Goal: Task Accomplishment & Management: Complete application form

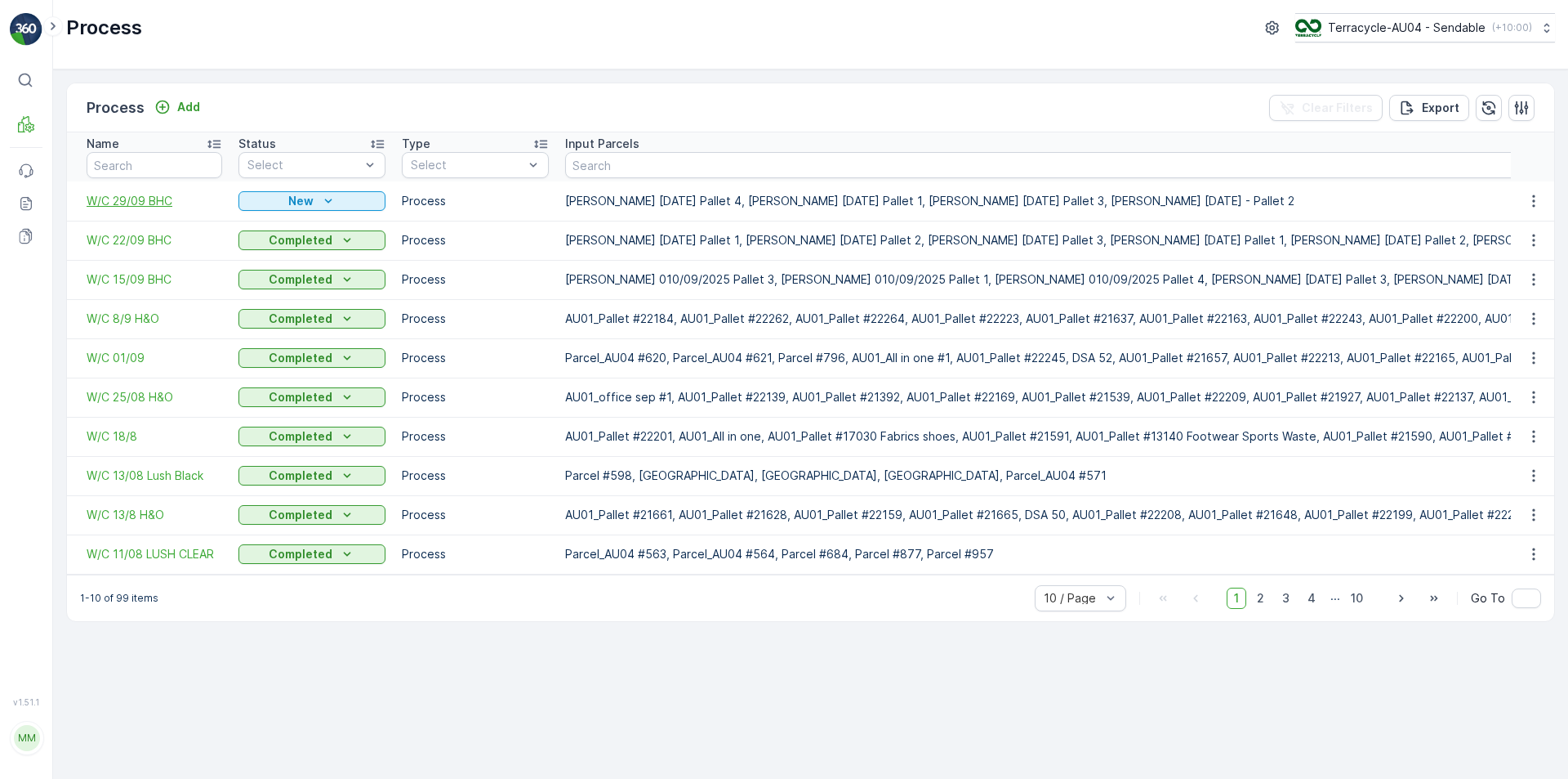
click at [143, 201] on span "W/C 29/09 BHC" at bounding box center [154, 200] width 135 height 17
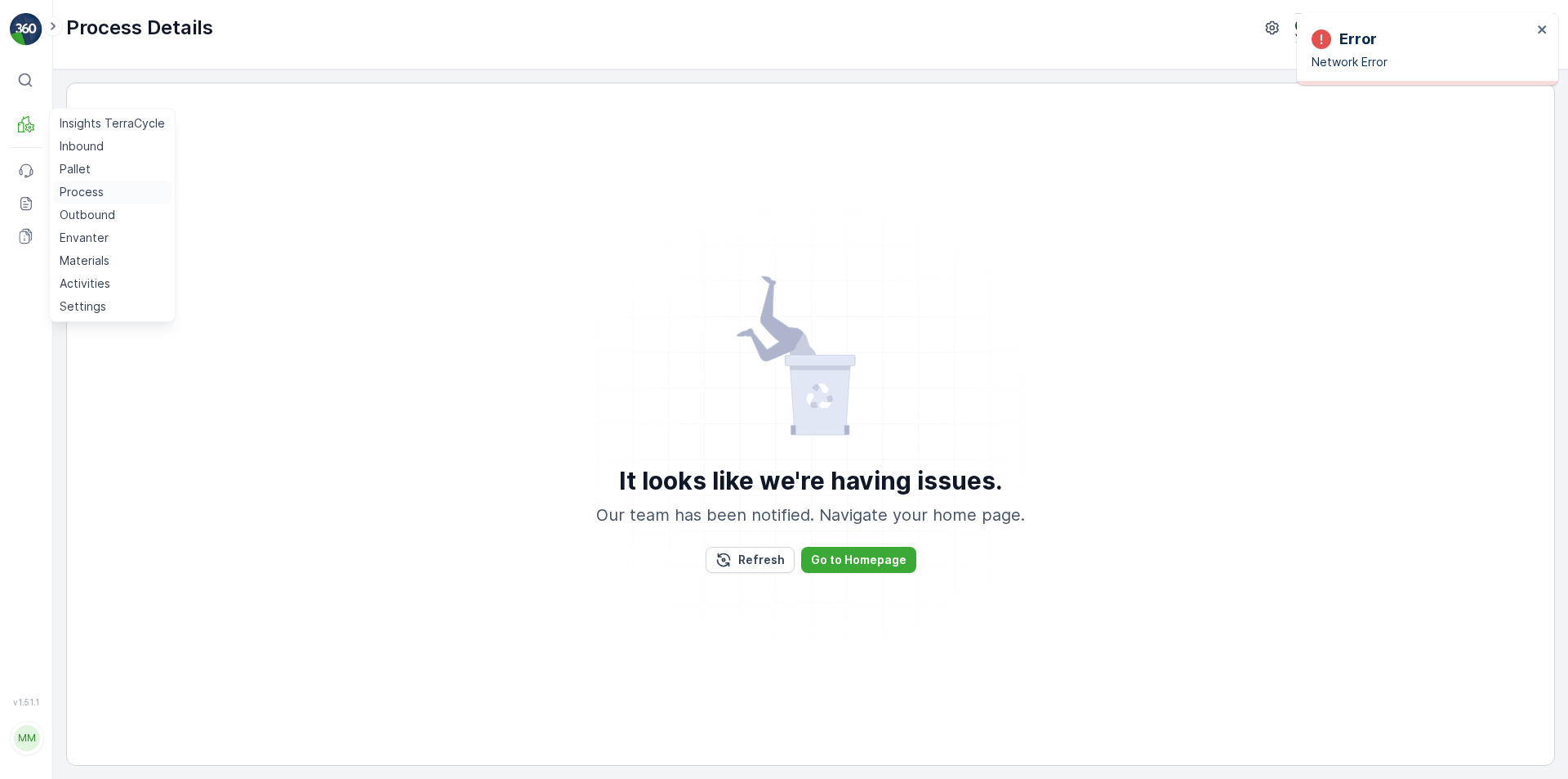
click at [84, 195] on p "Process" at bounding box center [81, 192] width 44 height 17
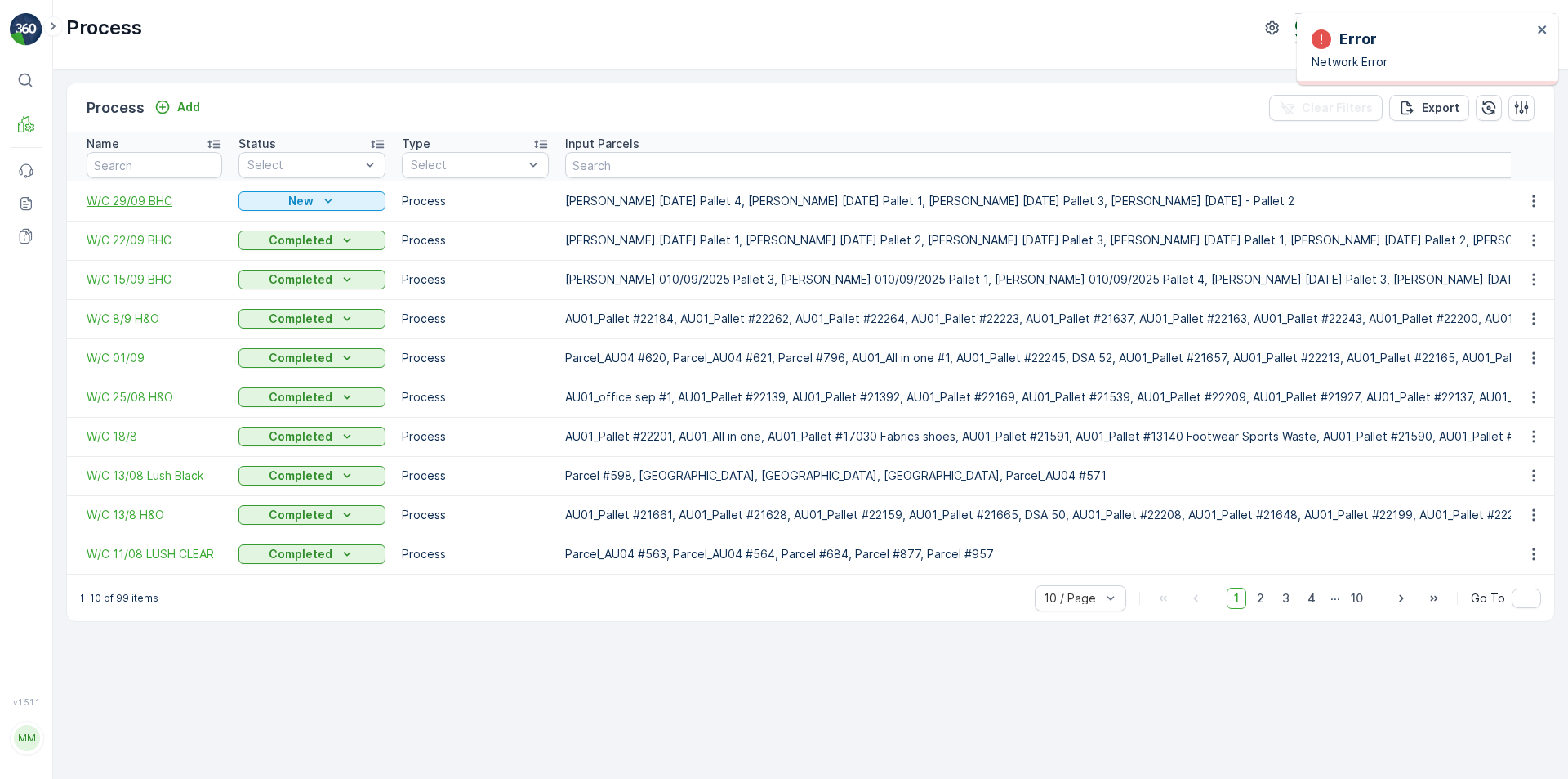
click at [156, 203] on span "W/C 29/09 BHC" at bounding box center [154, 200] width 135 height 17
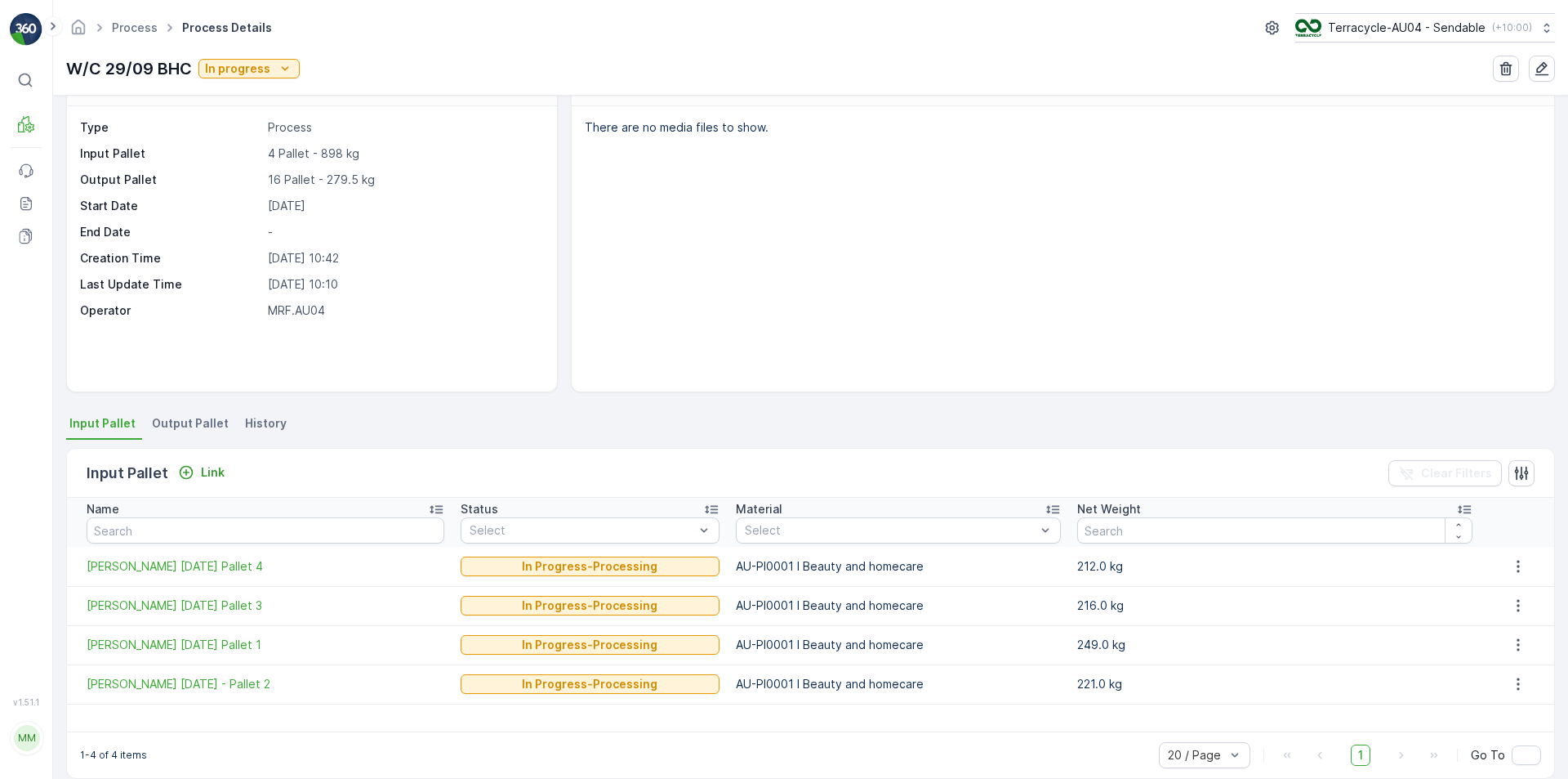
scroll to position [64, 0]
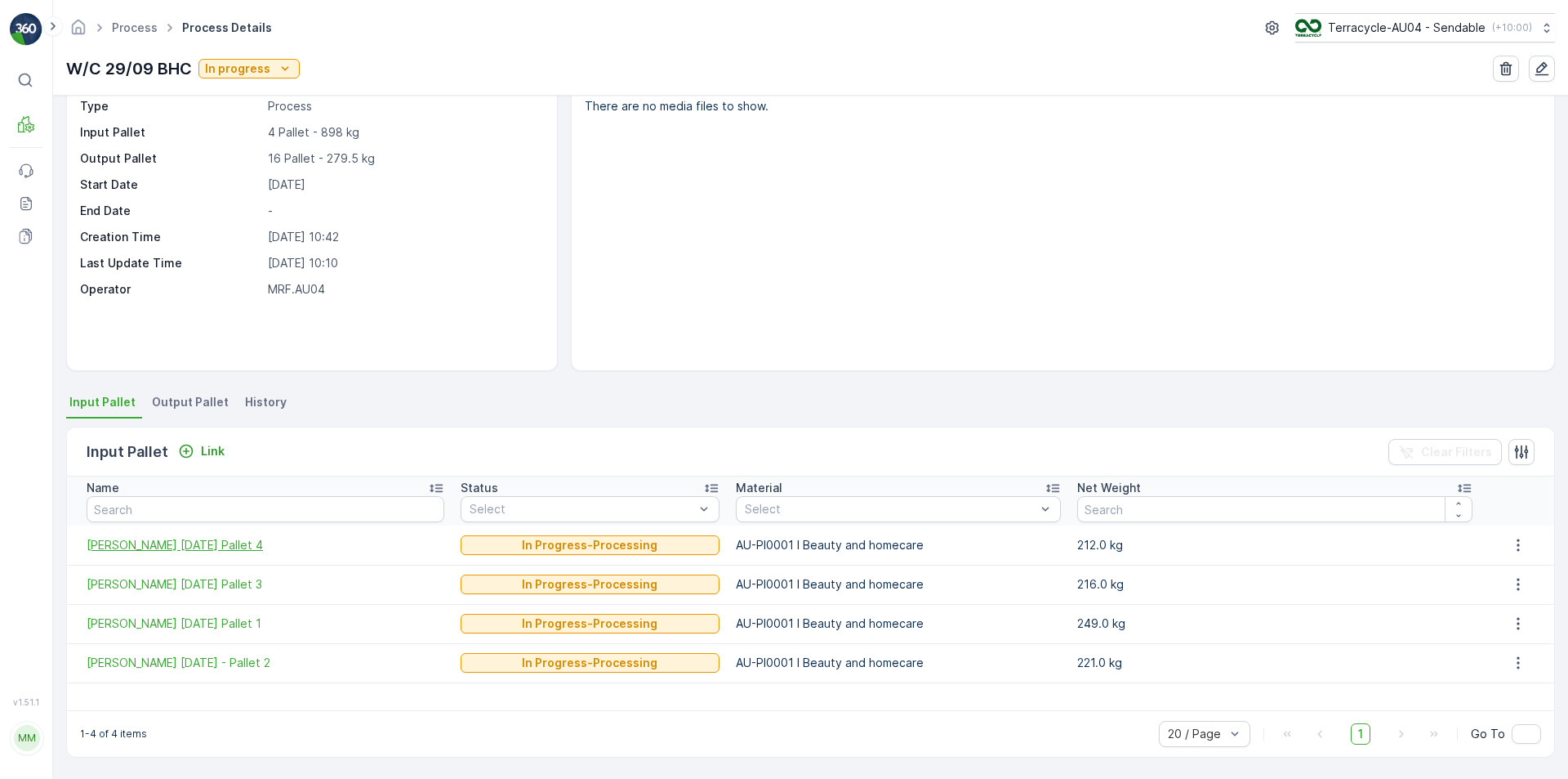
click at [242, 545] on span "[PERSON_NAME] [DATE] Pallet 4" at bounding box center [265, 545] width 358 height 17
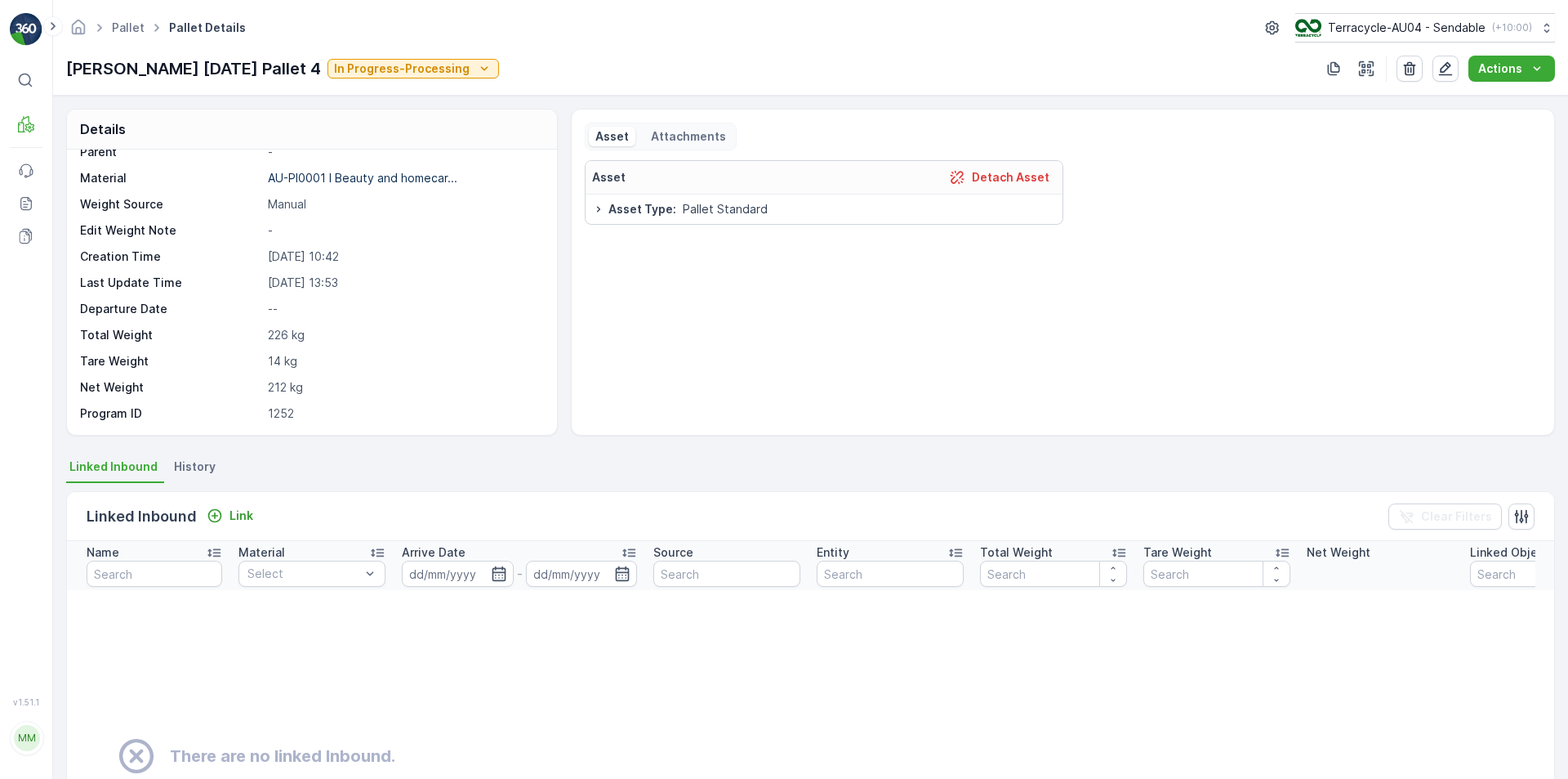
scroll to position [82, 0]
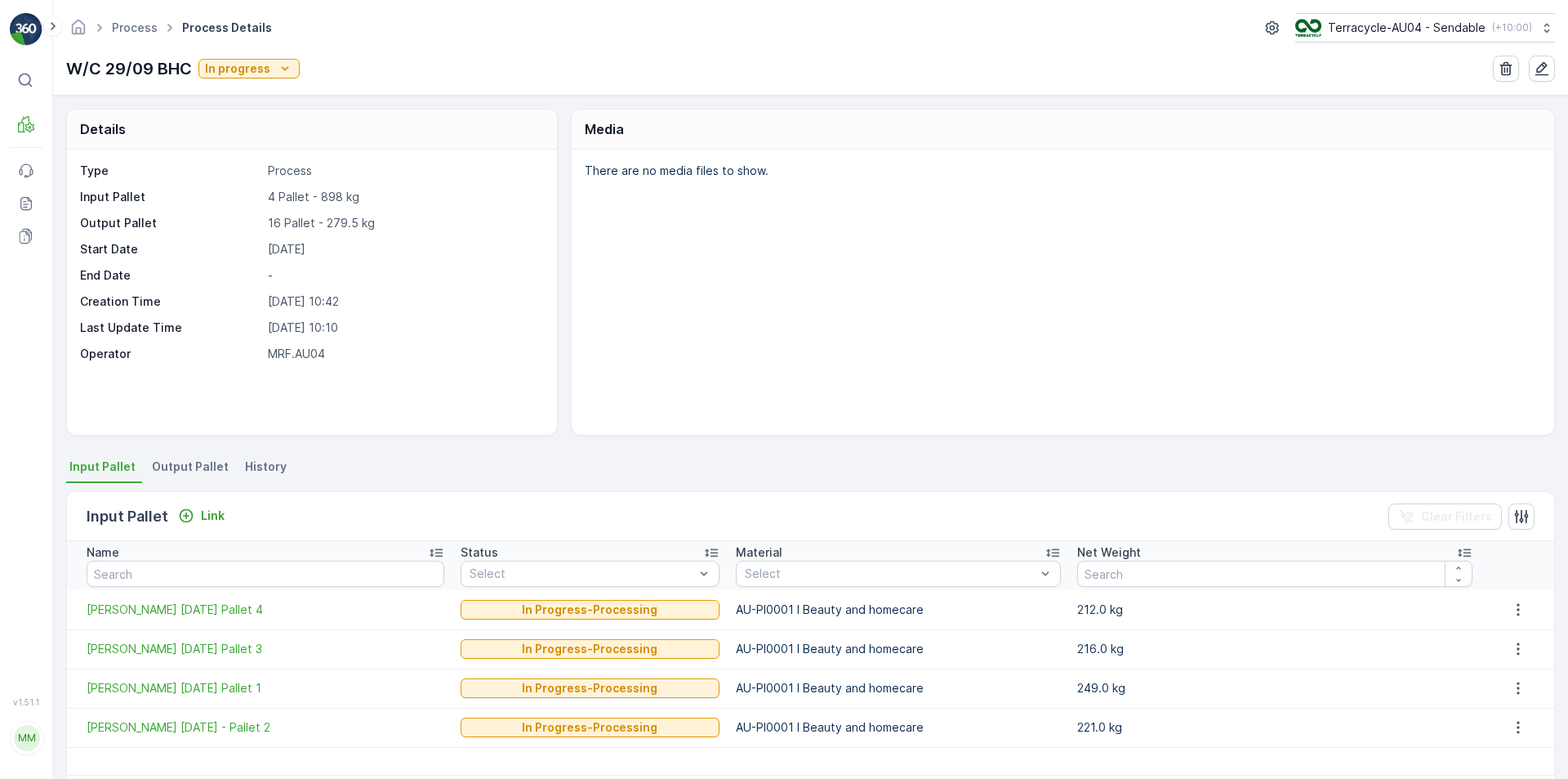
click at [150, 476] on li "Output Pallet" at bounding box center [192, 469] width 87 height 28
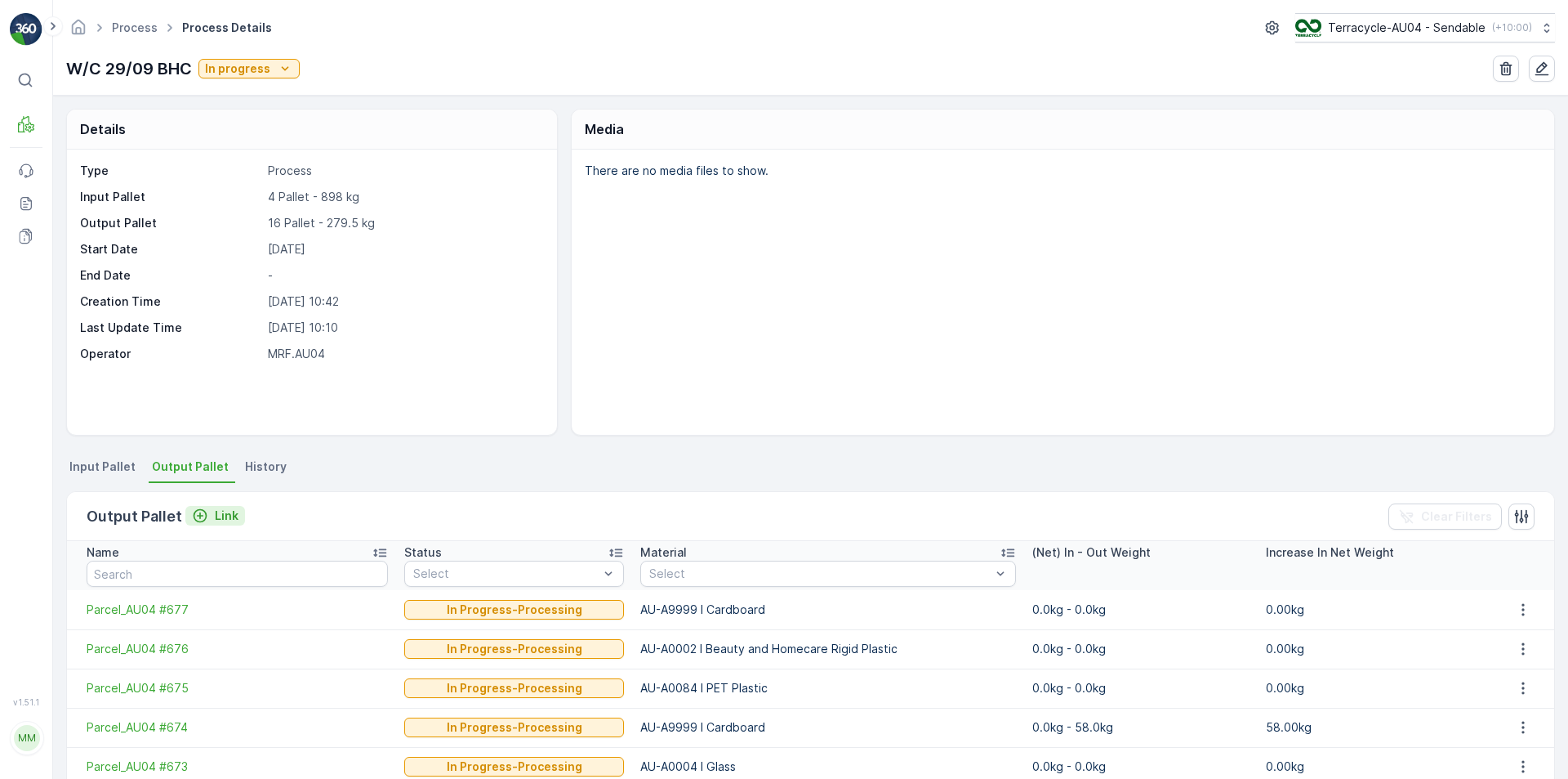
click at [202, 524] on button "Link" at bounding box center [215, 515] width 59 height 19
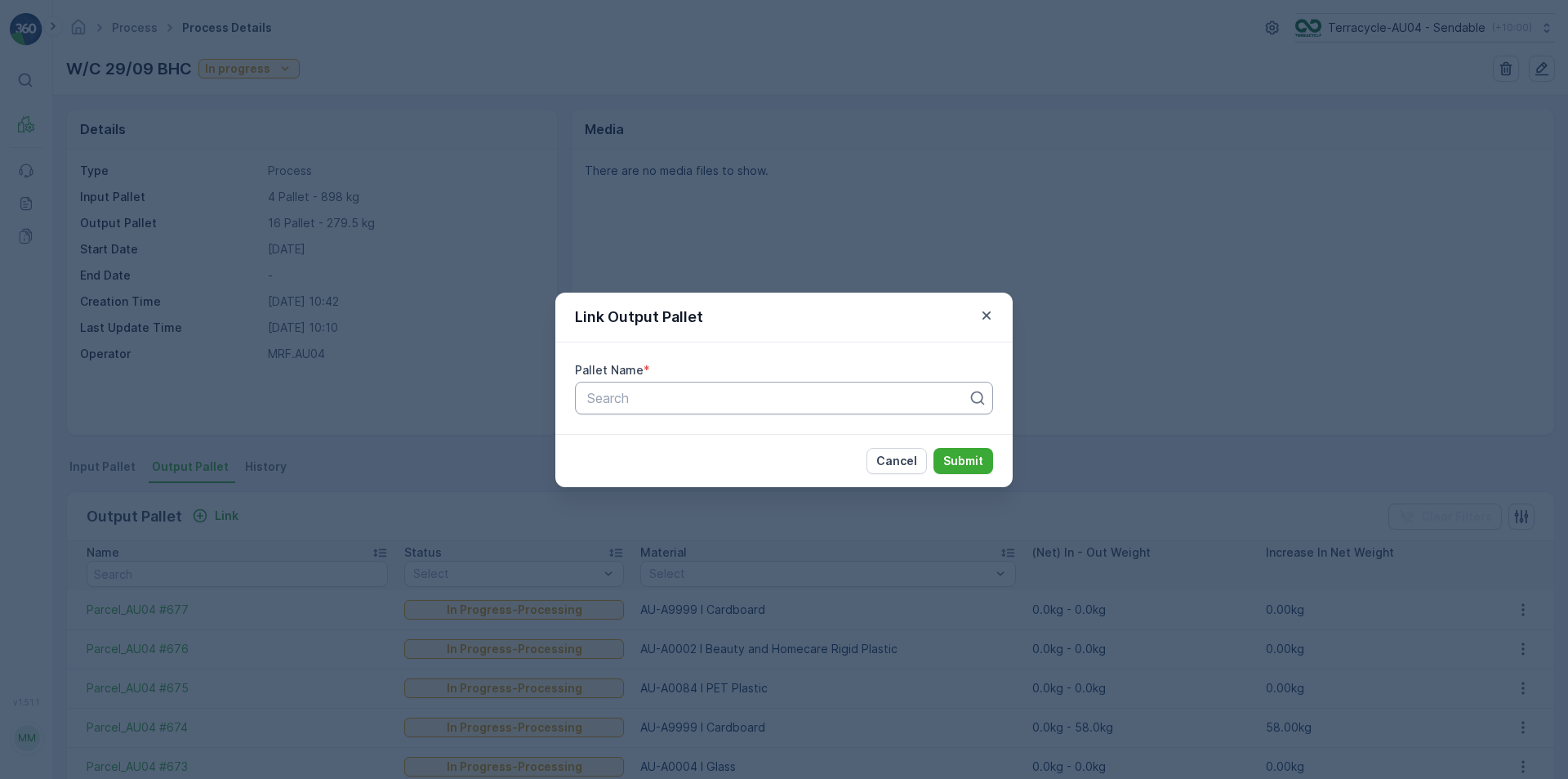
click at [648, 402] on div at bounding box center [777, 398] width 384 height 15
paste input "Parcel_AU04 #678"
type input "Parcel_AU04 #678"
click at [826, 424] on div "Parcel_AU04 #678" at bounding box center [784, 438] width 418 height 28
click at [963, 470] on button "Submit" at bounding box center [962, 460] width 59 height 26
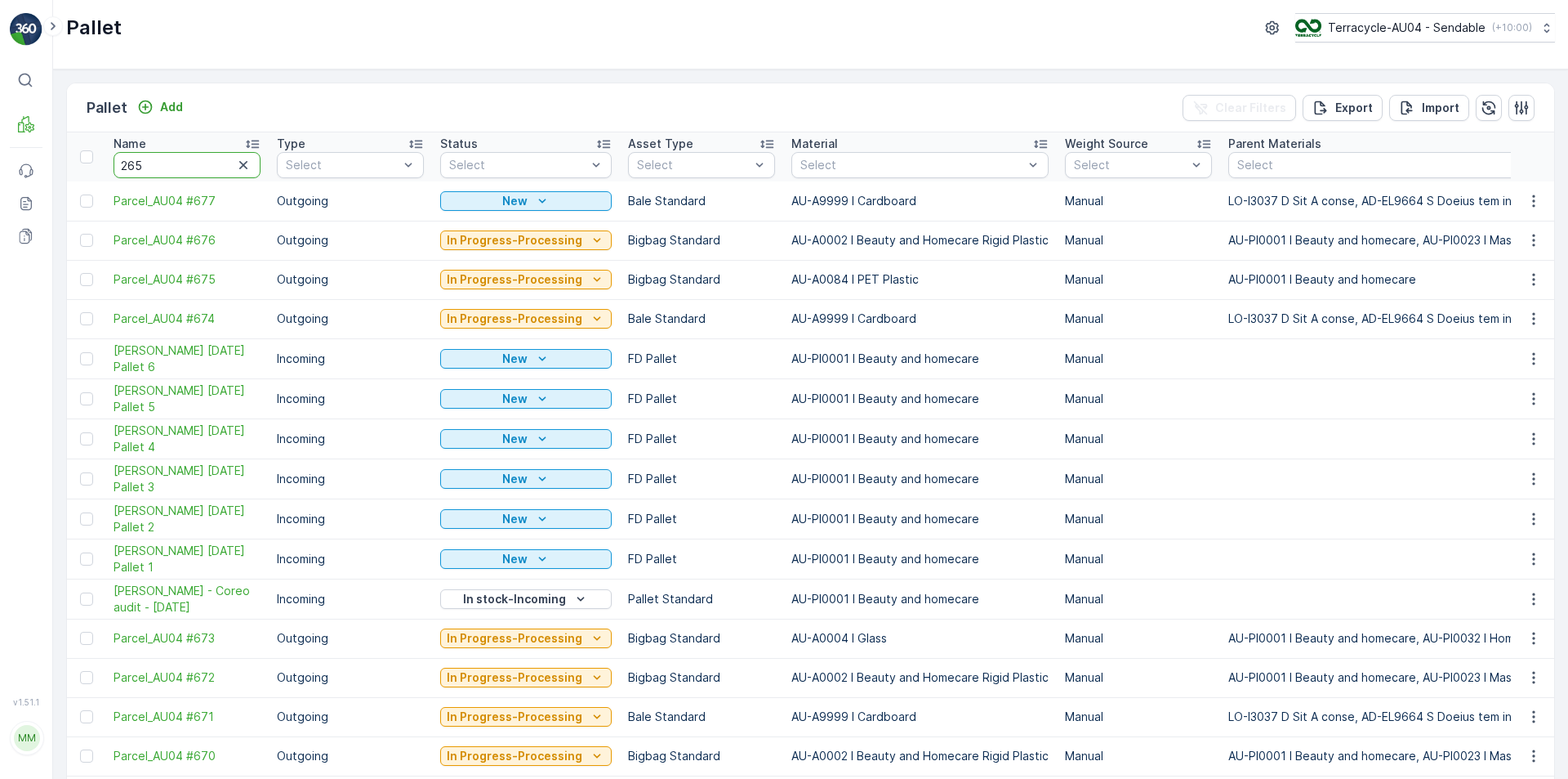
type input "2652"
type input "22652"
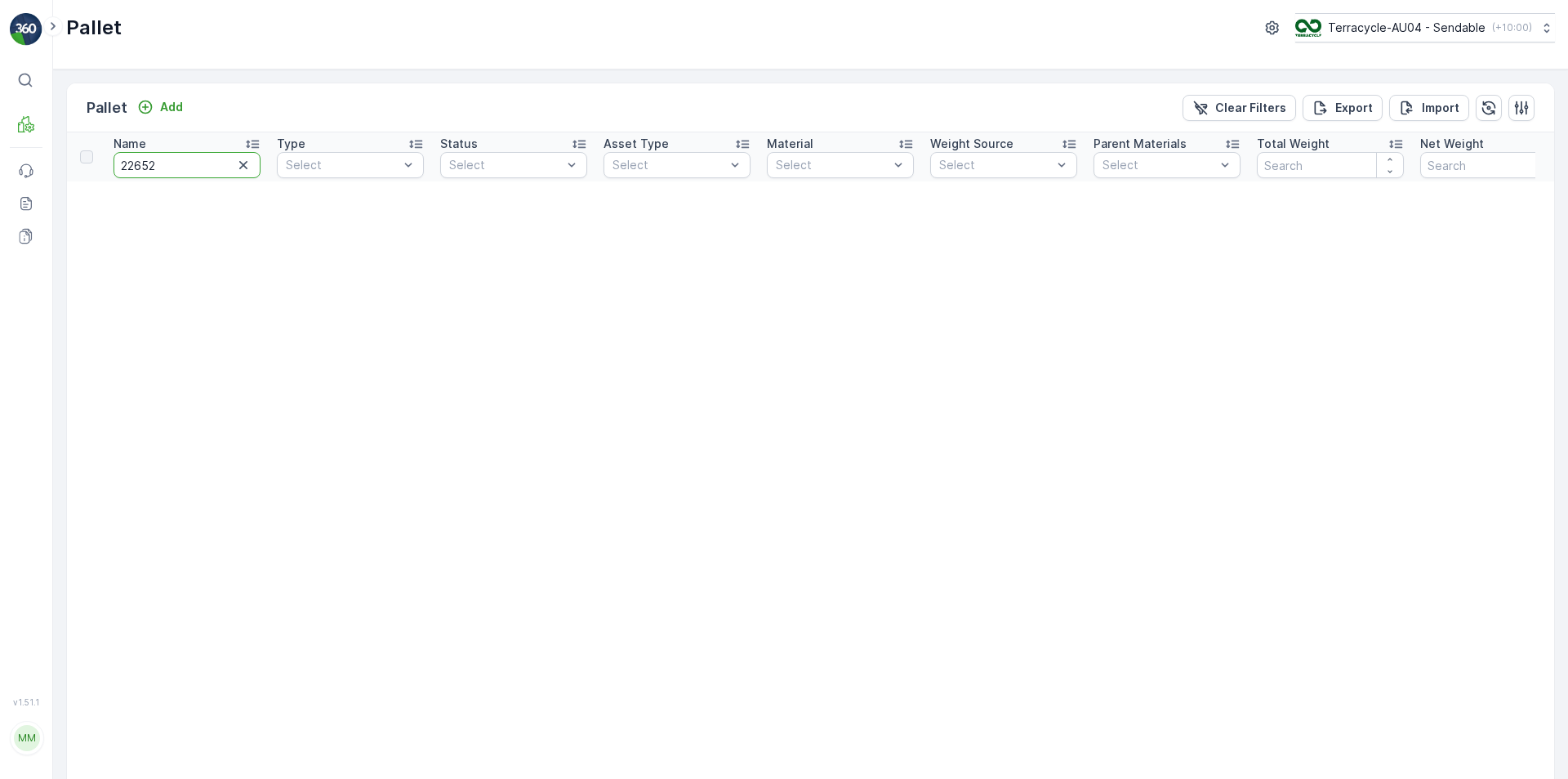
click at [196, 176] on input "22652" at bounding box center [187, 164] width 147 height 26
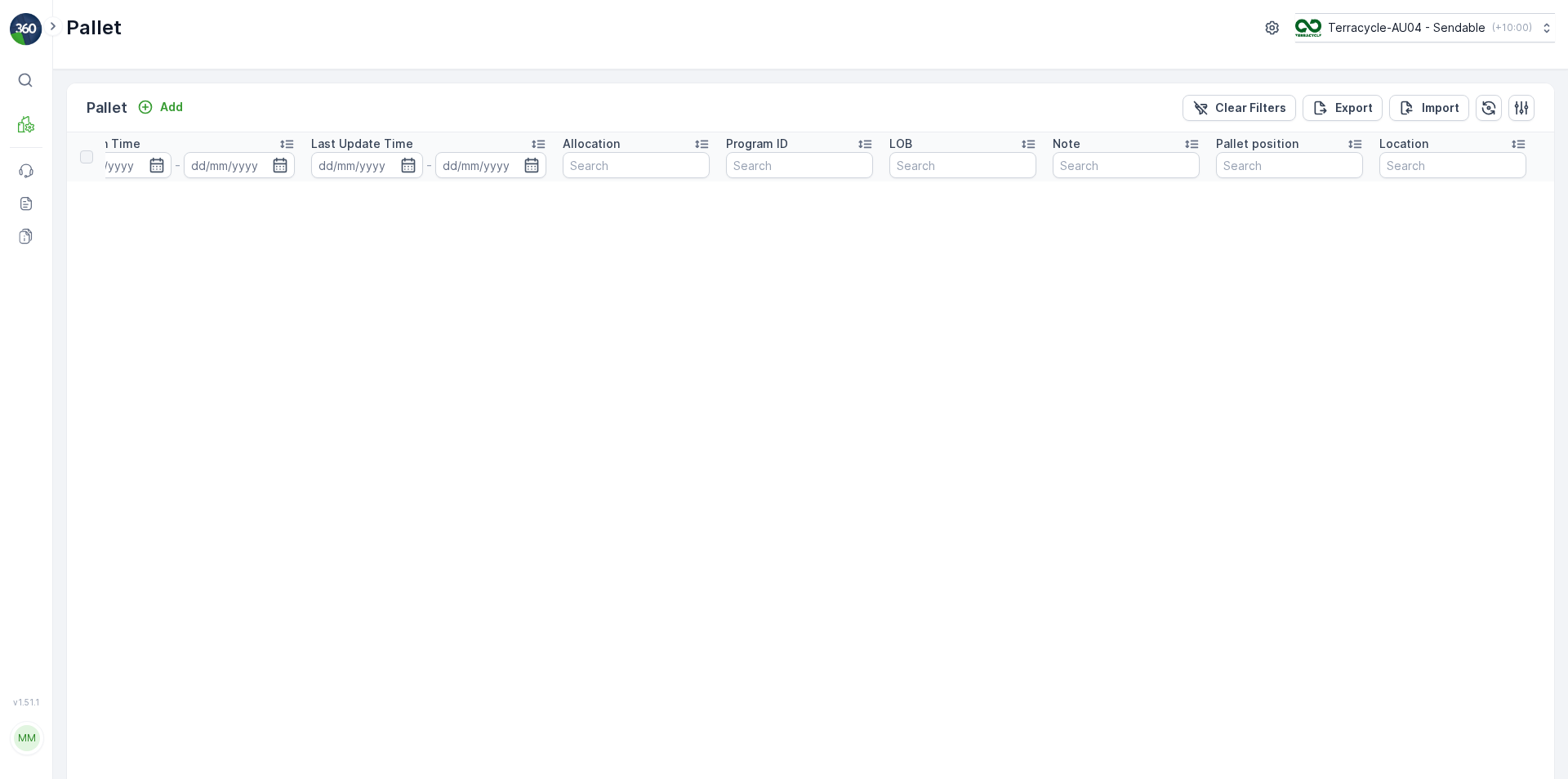
drag, startPoint x: 754, startPoint y: 301, endPoint x: 1248, endPoint y: 288, distance: 494.2
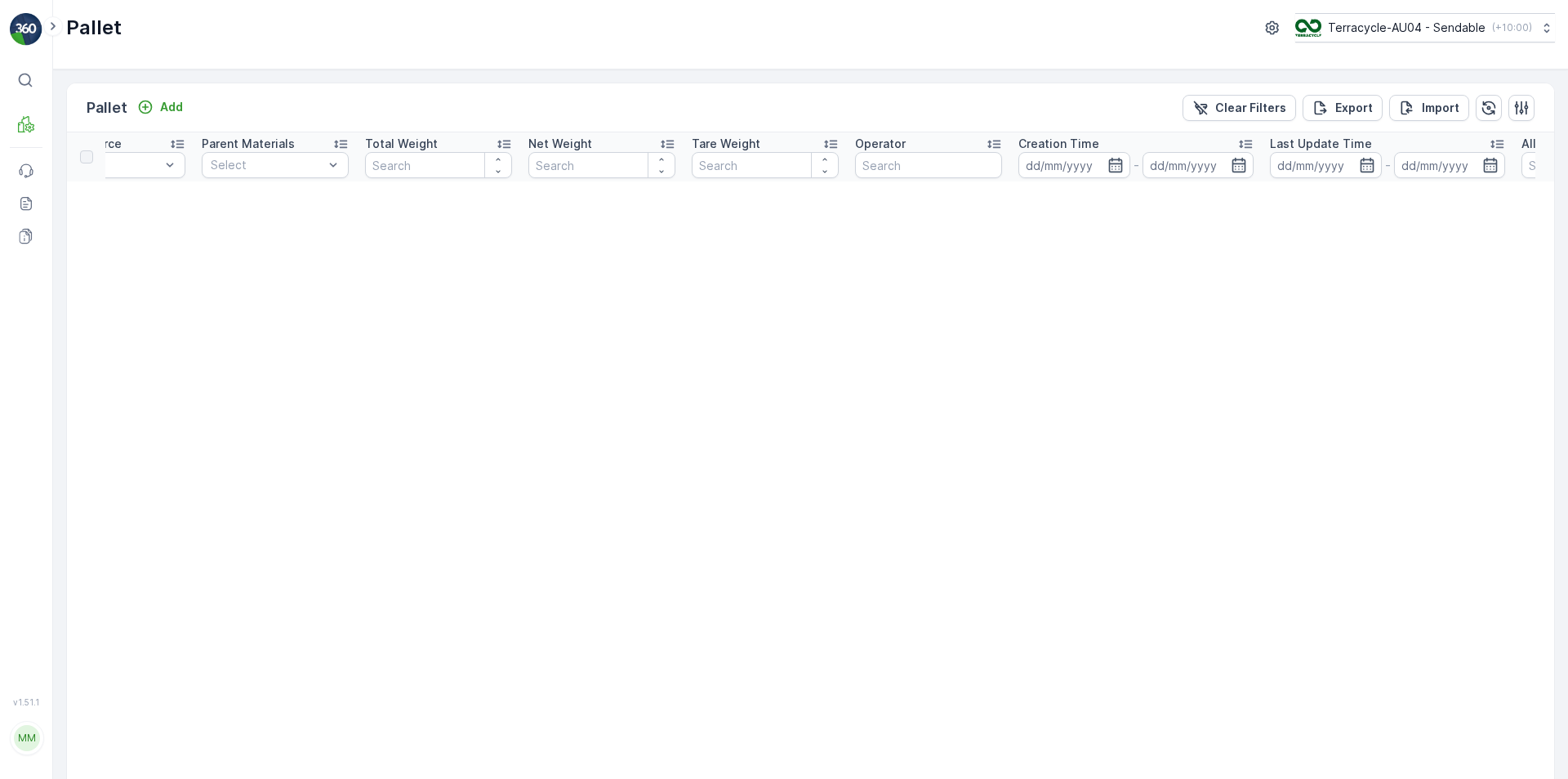
scroll to position [0, 0]
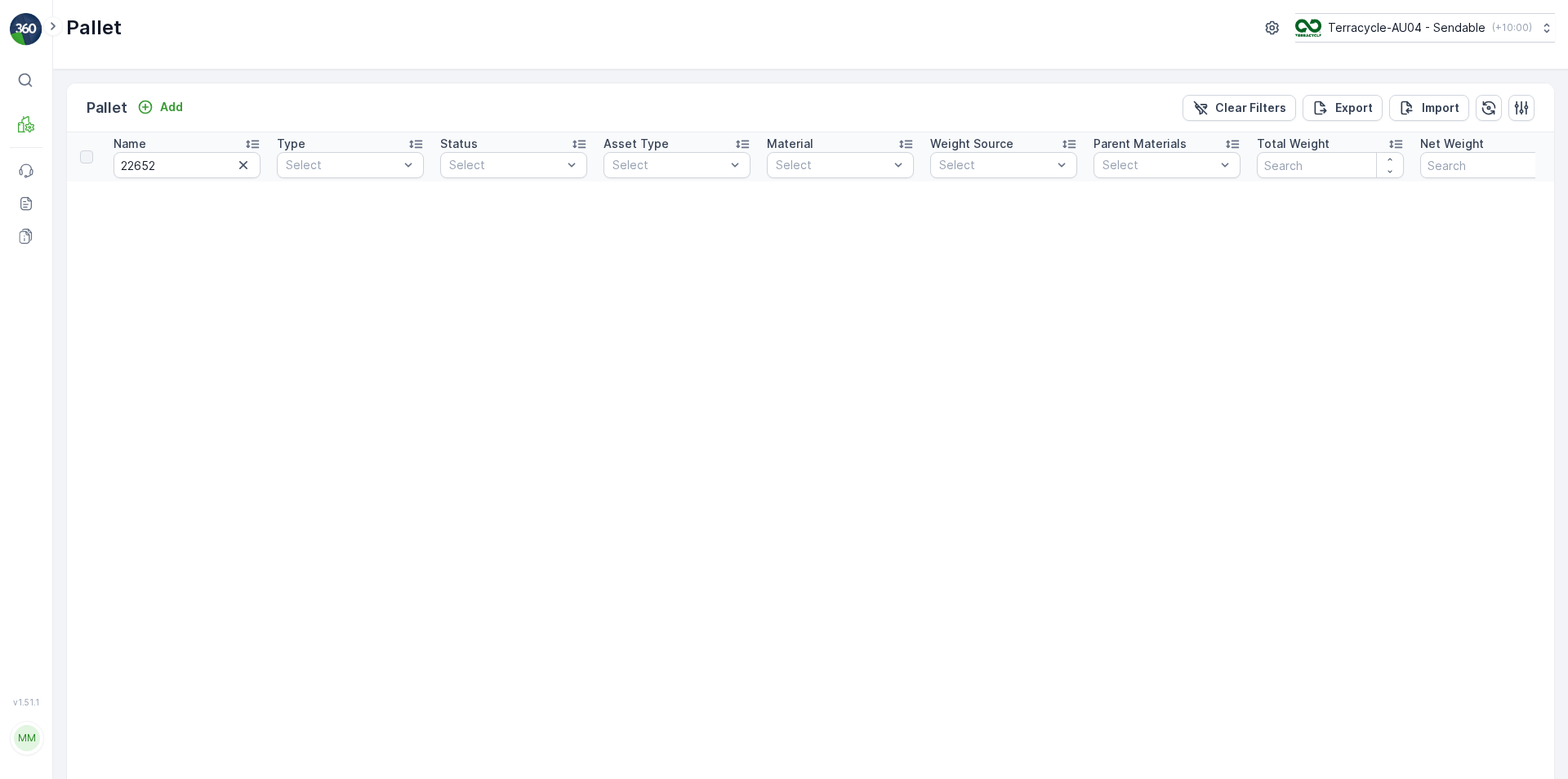
drag, startPoint x: 1260, startPoint y: 284, endPoint x: 192, endPoint y: 224, distance: 1069.7
click at [133, 168] on input "22652" at bounding box center [187, 164] width 147 height 26
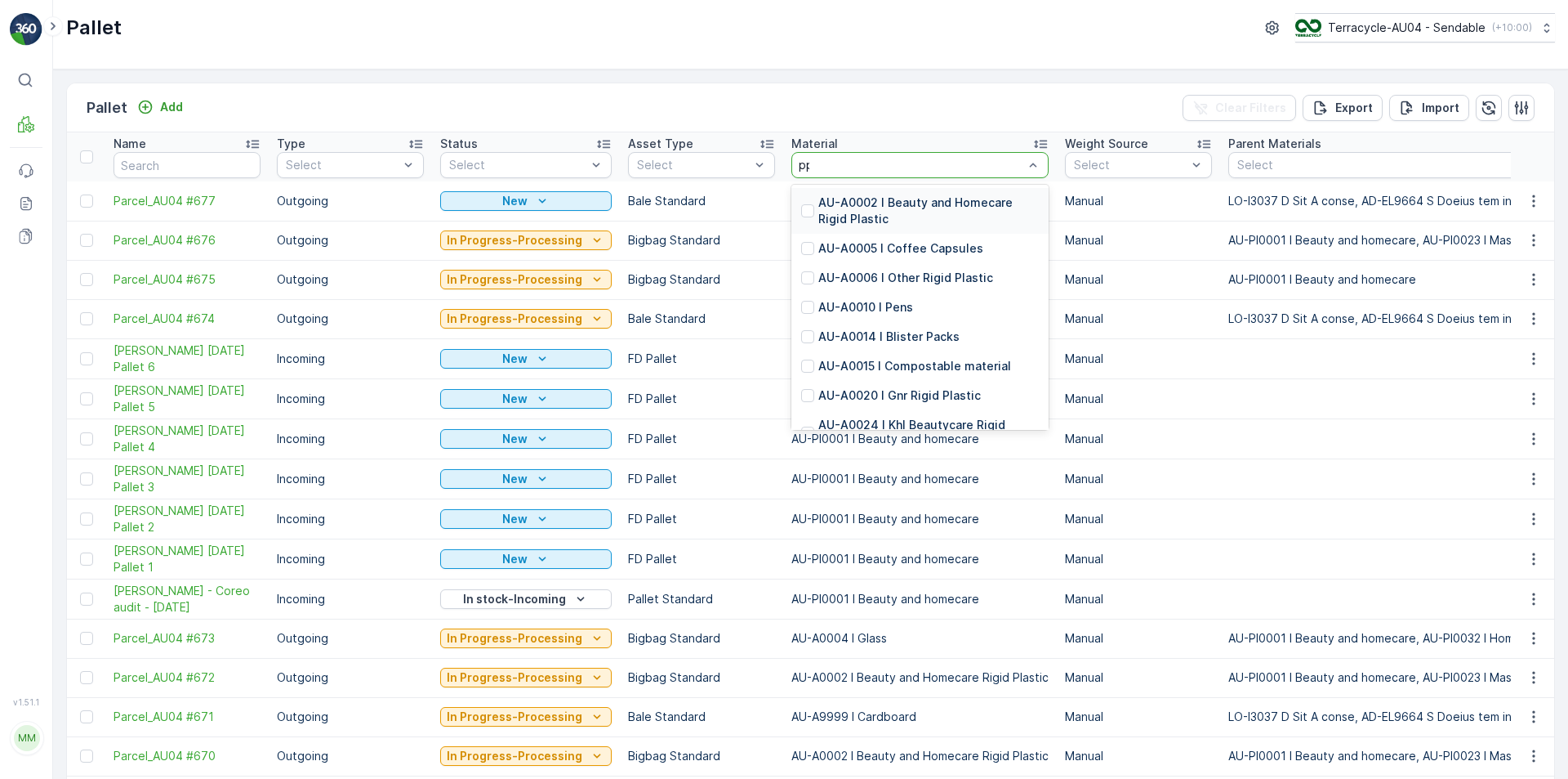
type input "pp"
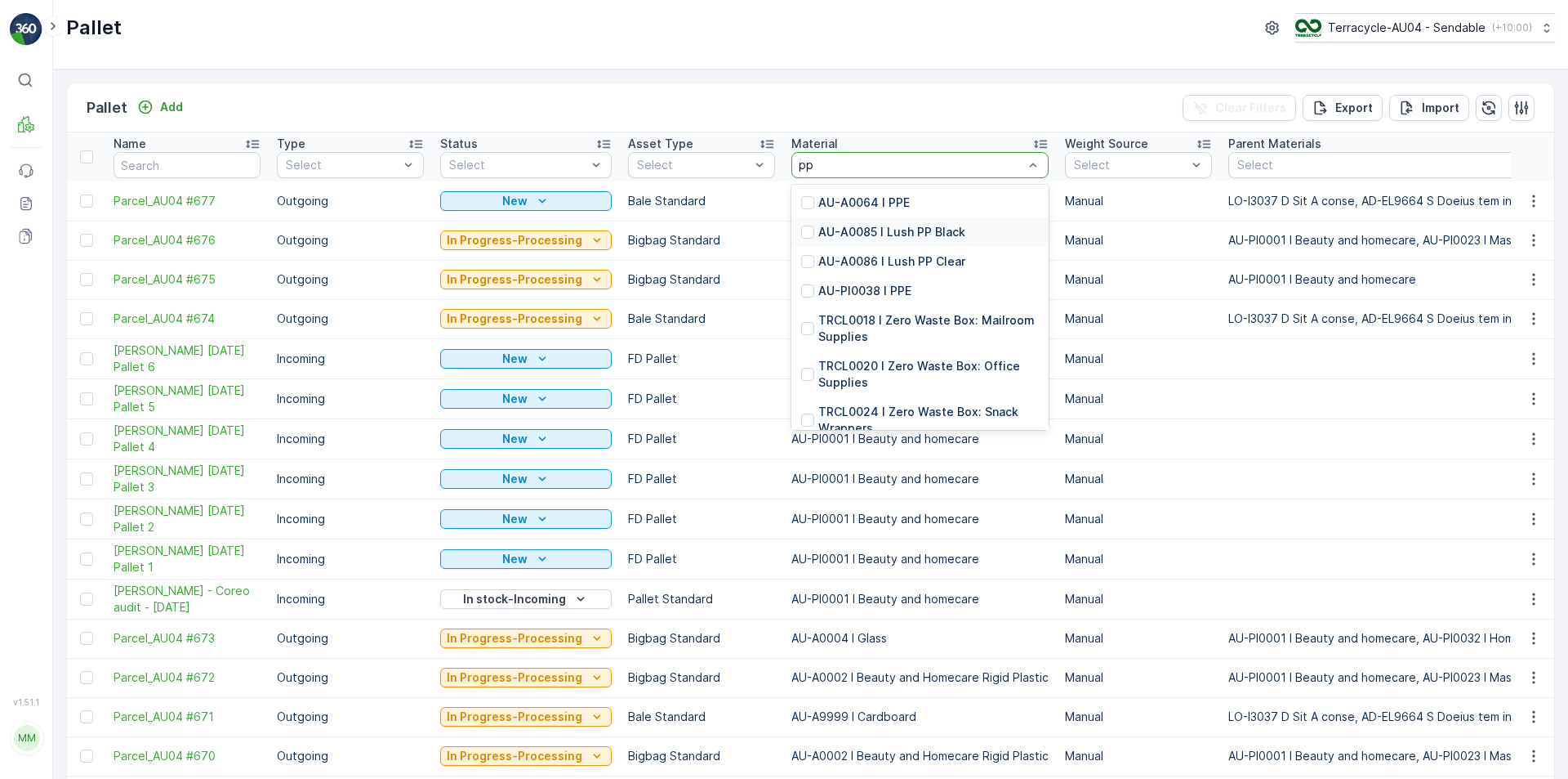
click at [907, 231] on p "AU-A0085 I Lush PP Black" at bounding box center [891, 231] width 147 height 17
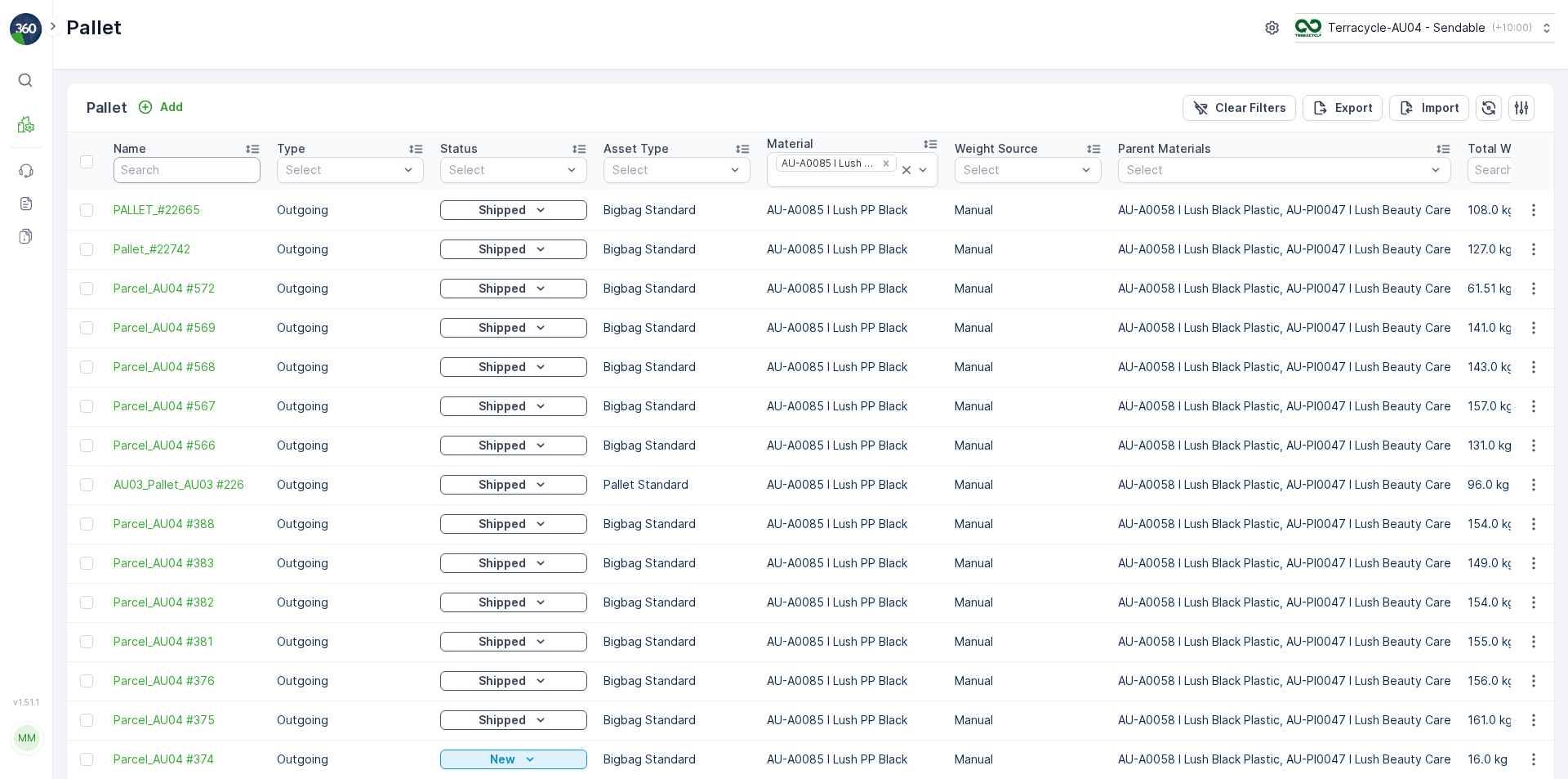
drag, startPoint x: 226, startPoint y: 169, endPoint x: 187, endPoint y: 168, distance: 39.0
click at [181, 169] on input "text" at bounding box center [187, 169] width 147 height 26
type input "22125"
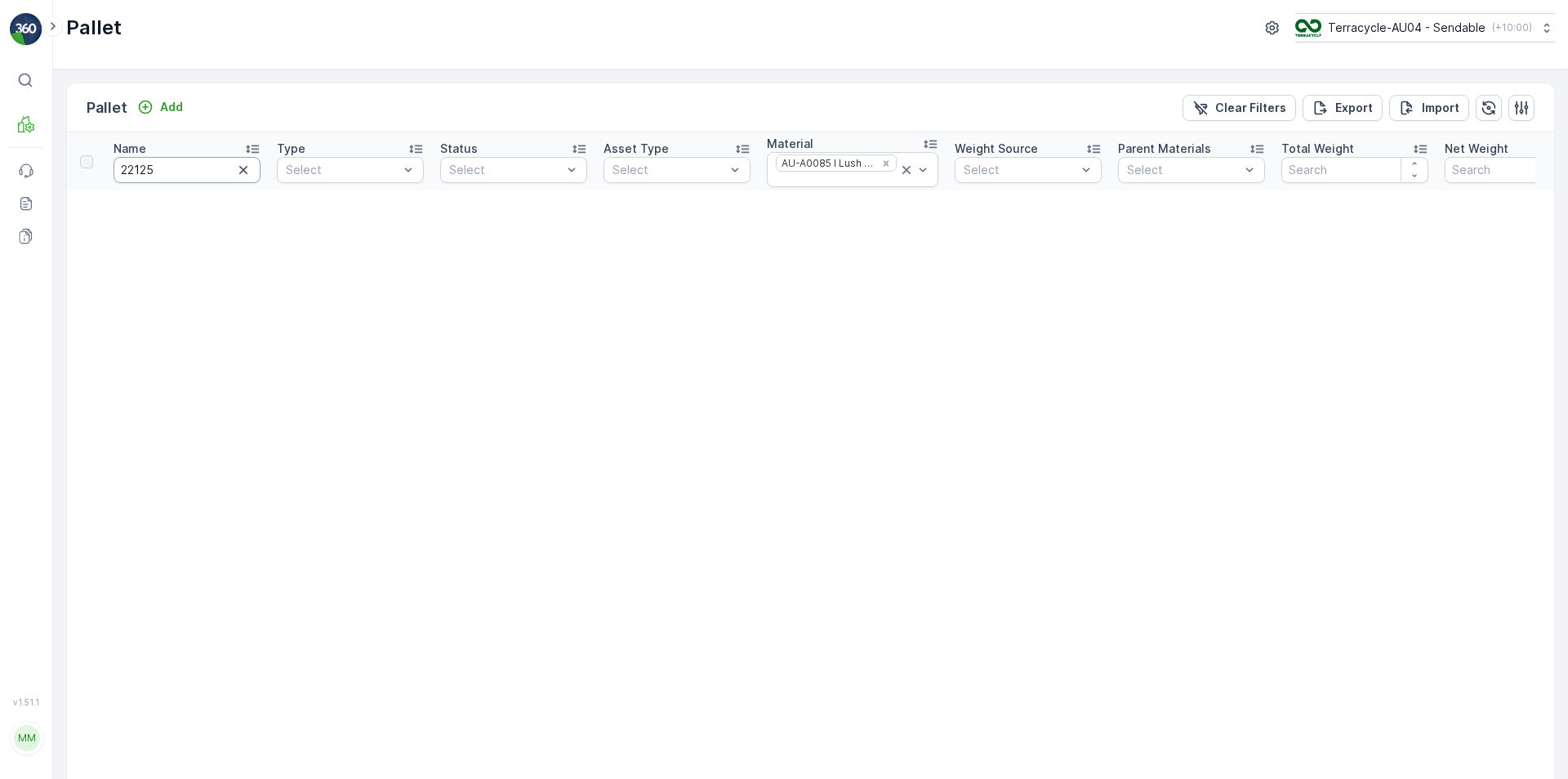
click at [181, 169] on input "22125" at bounding box center [187, 169] width 147 height 26
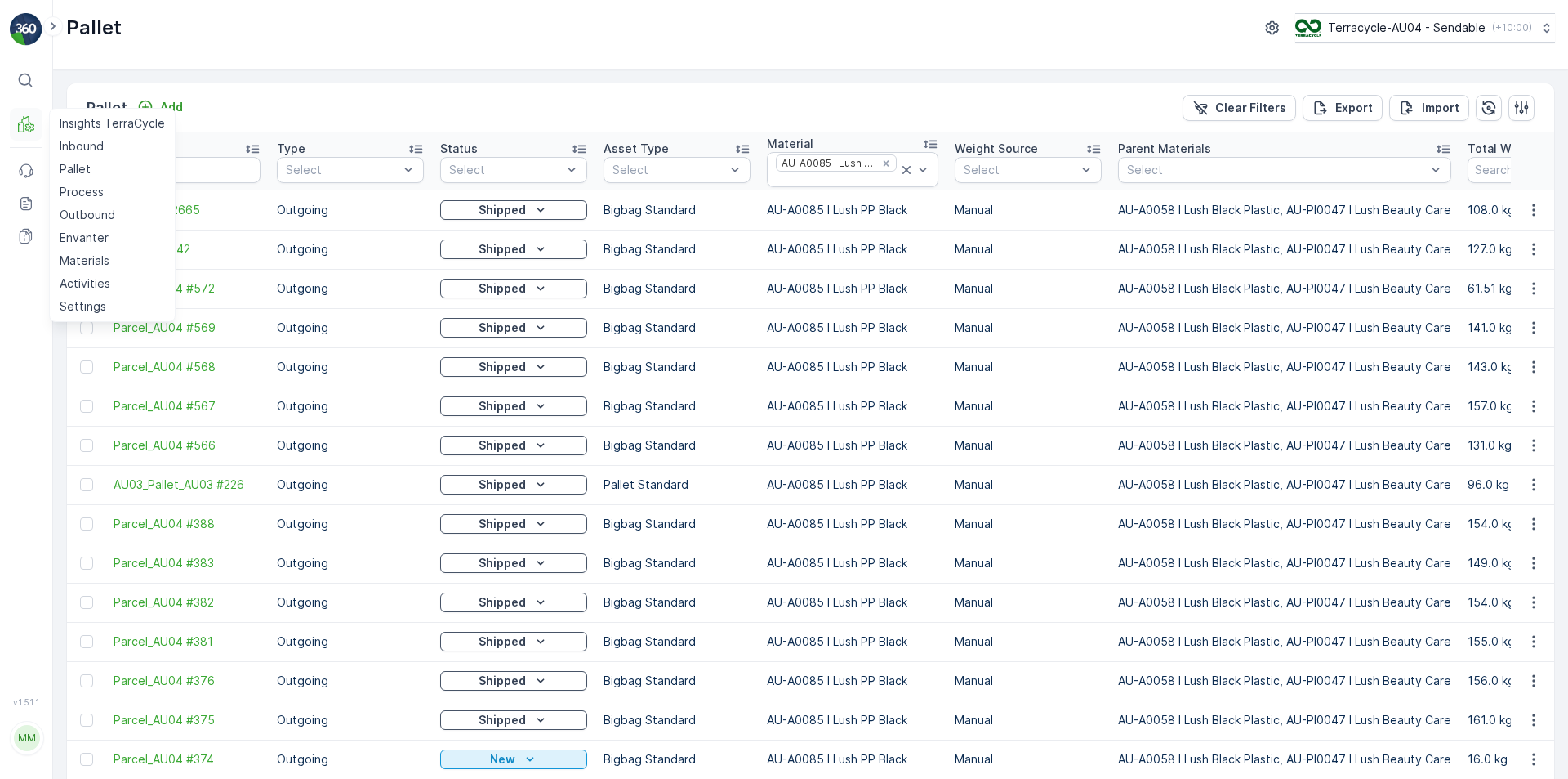
click at [27, 121] on icon at bounding box center [25, 124] width 17 height 17
click at [72, 171] on p "Pallet" at bounding box center [75, 169] width 31 height 17
click at [80, 168] on p "Pallet" at bounding box center [75, 169] width 31 height 17
click at [80, 192] on p "Process" at bounding box center [81, 192] width 44 height 17
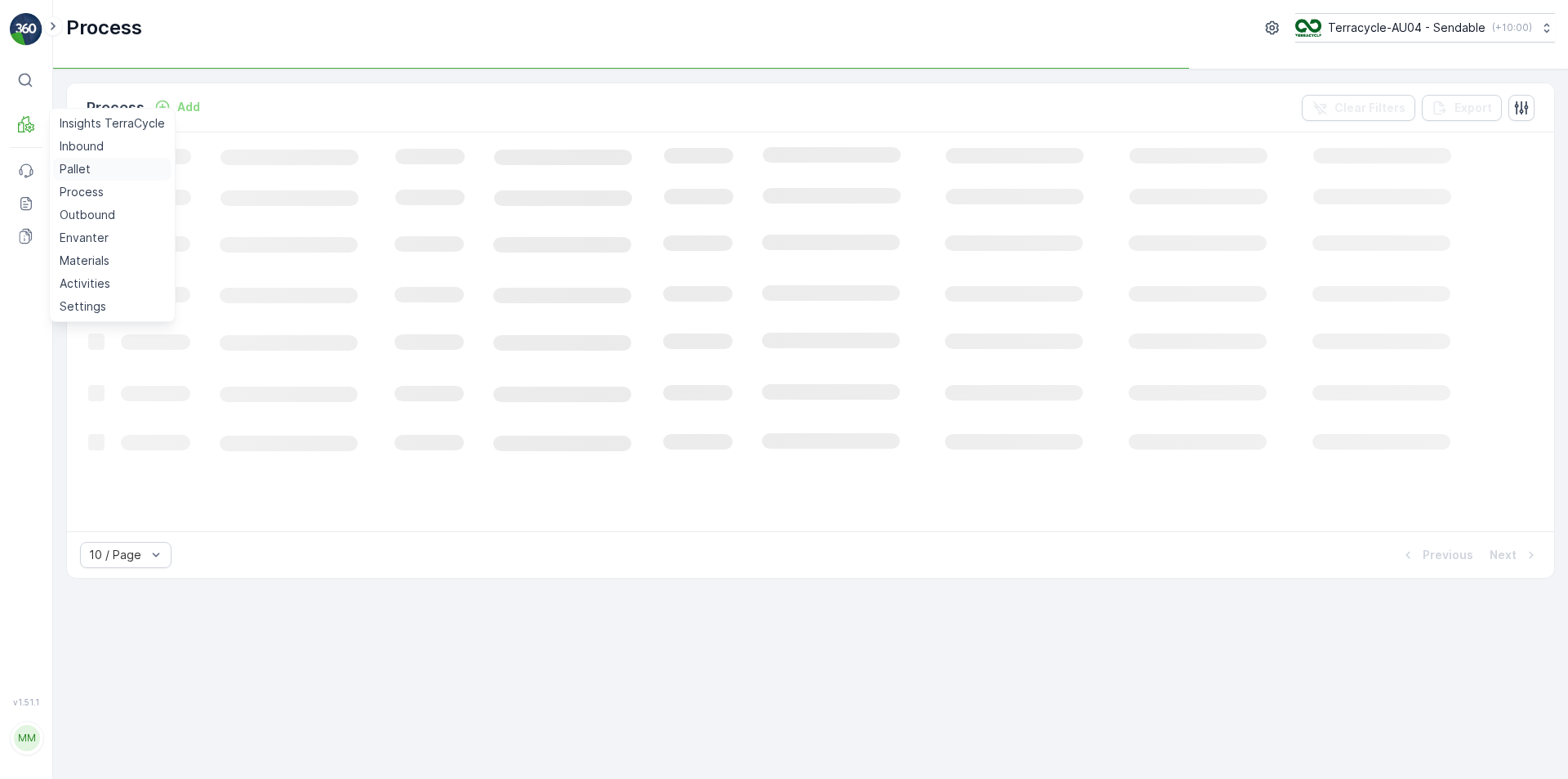
click at [82, 170] on p "Pallet" at bounding box center [75, 169] width 31 height 17
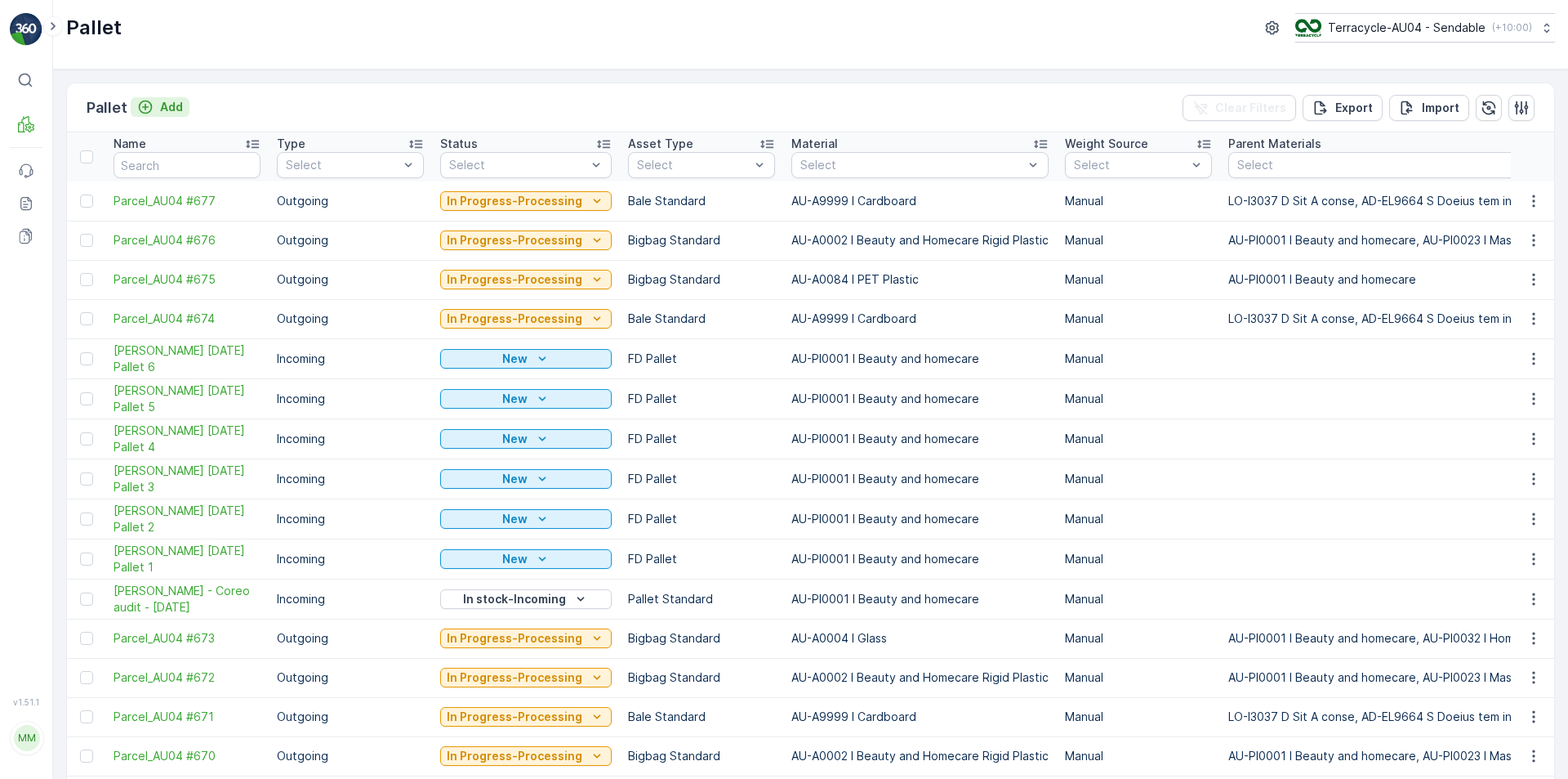
click at [171, 110] on p "Add" at bounding box center [172, 107] width 23 height 17
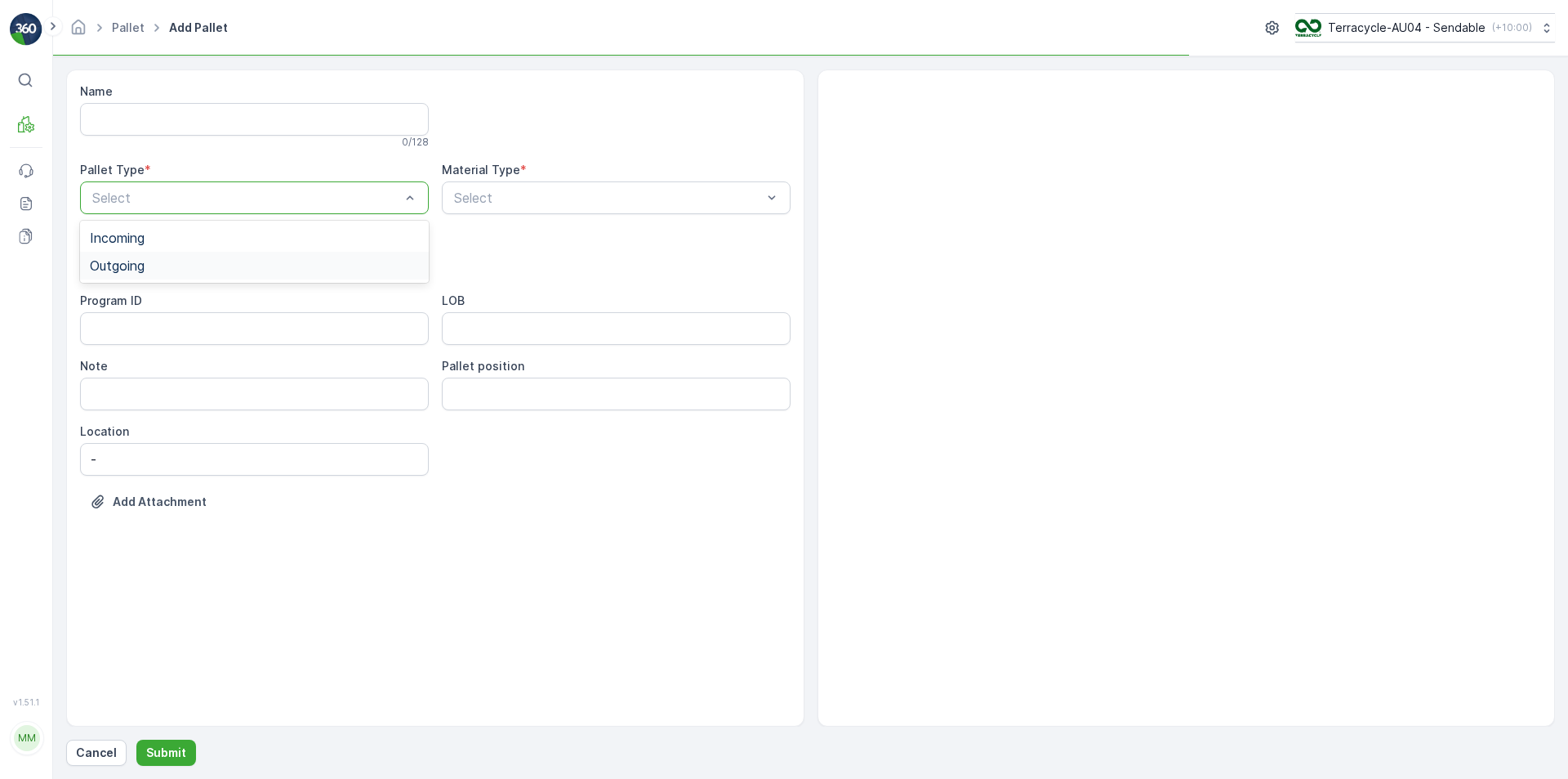
click at [257, 273] on div "Outgoing" at bounding box center [254, 266] width 349 height 28
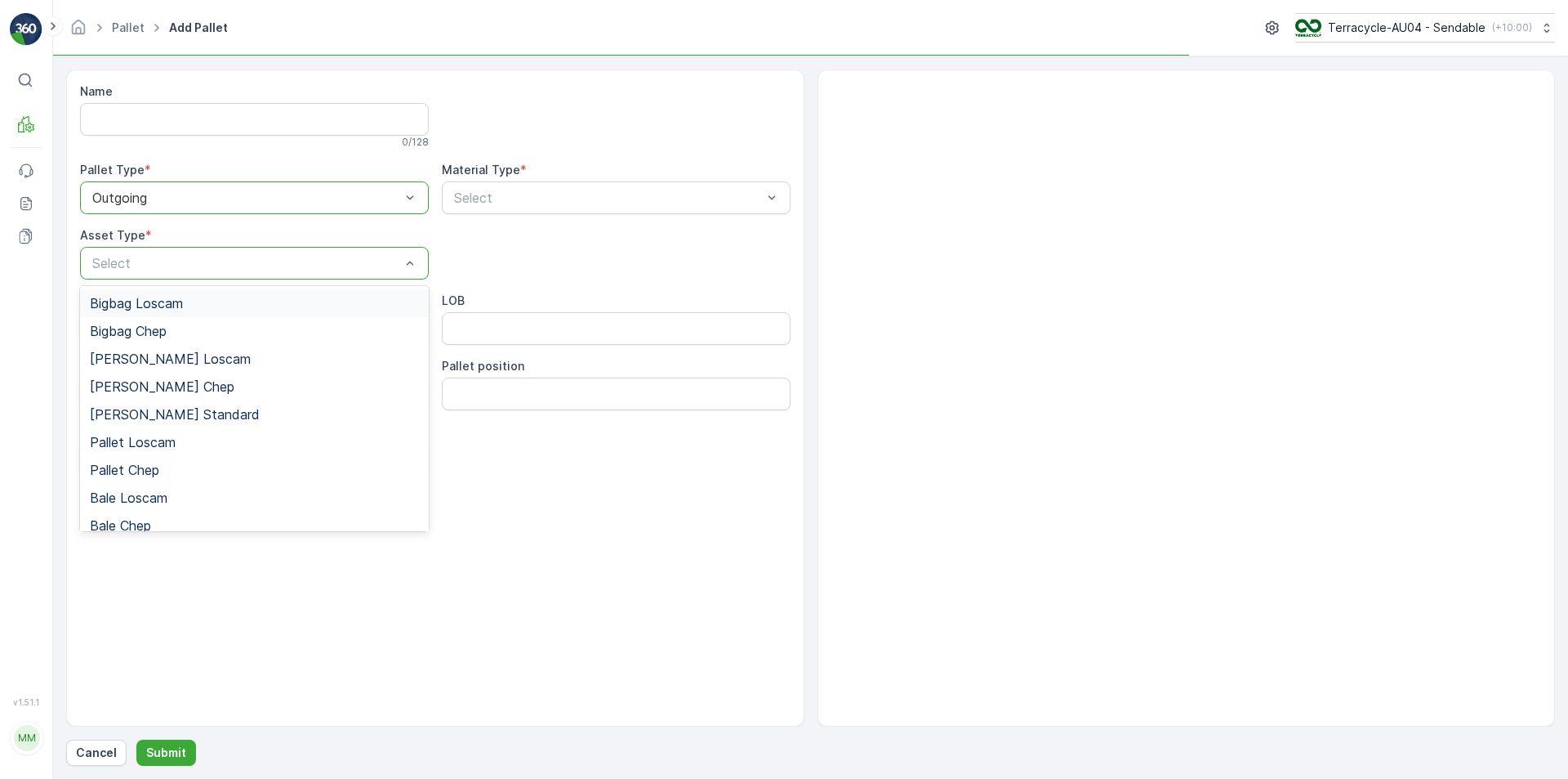
click at [255, 273] on div "Select" at bounding box center [254, 264] width 349 height 33
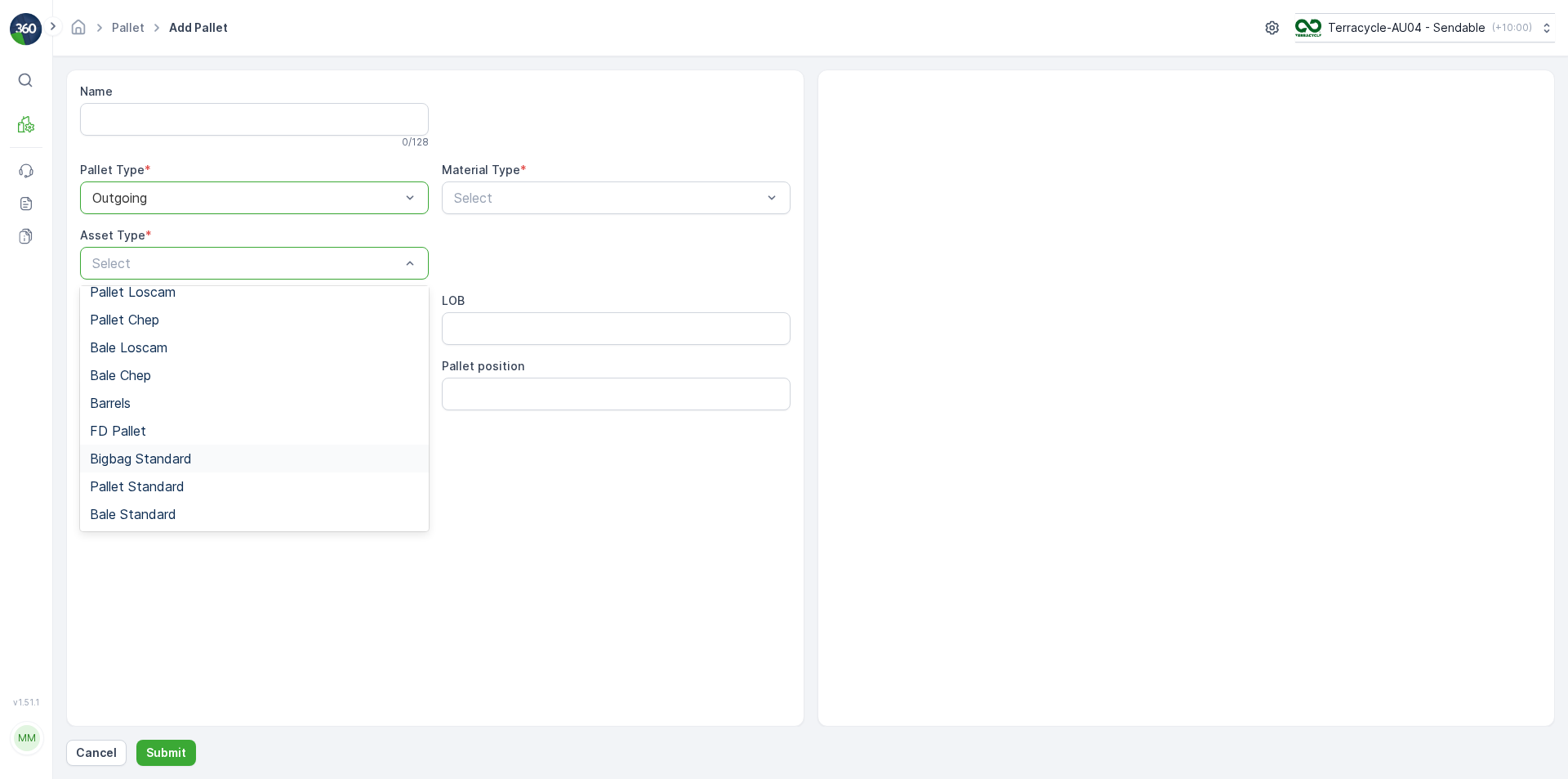
click at [263, 465] on div "Bigbag Standard" at bounding box center [254, 458] width 330 height 15
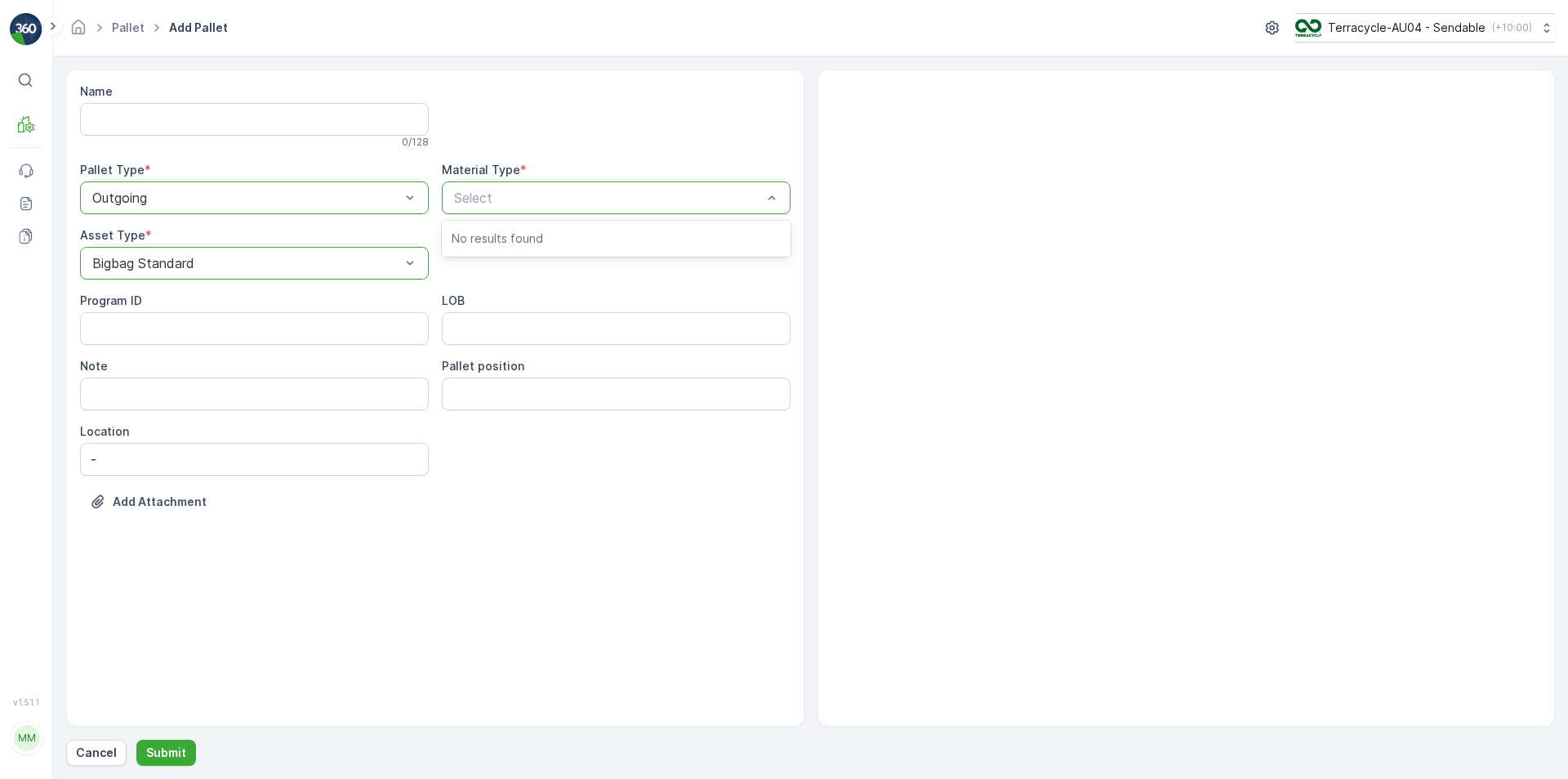
click at [522, 196] on div at bounding box center [608, 197] width 311 height 15
type input "home"
click at [622, 239] on span "AU-A0002 I Beauty and Homecare Rigid Plastic" at bounding box center [598, 237] width 293 height 15
click at [185, 752] on button "Submit" at bounding box center [165, 752] width 59 height 26
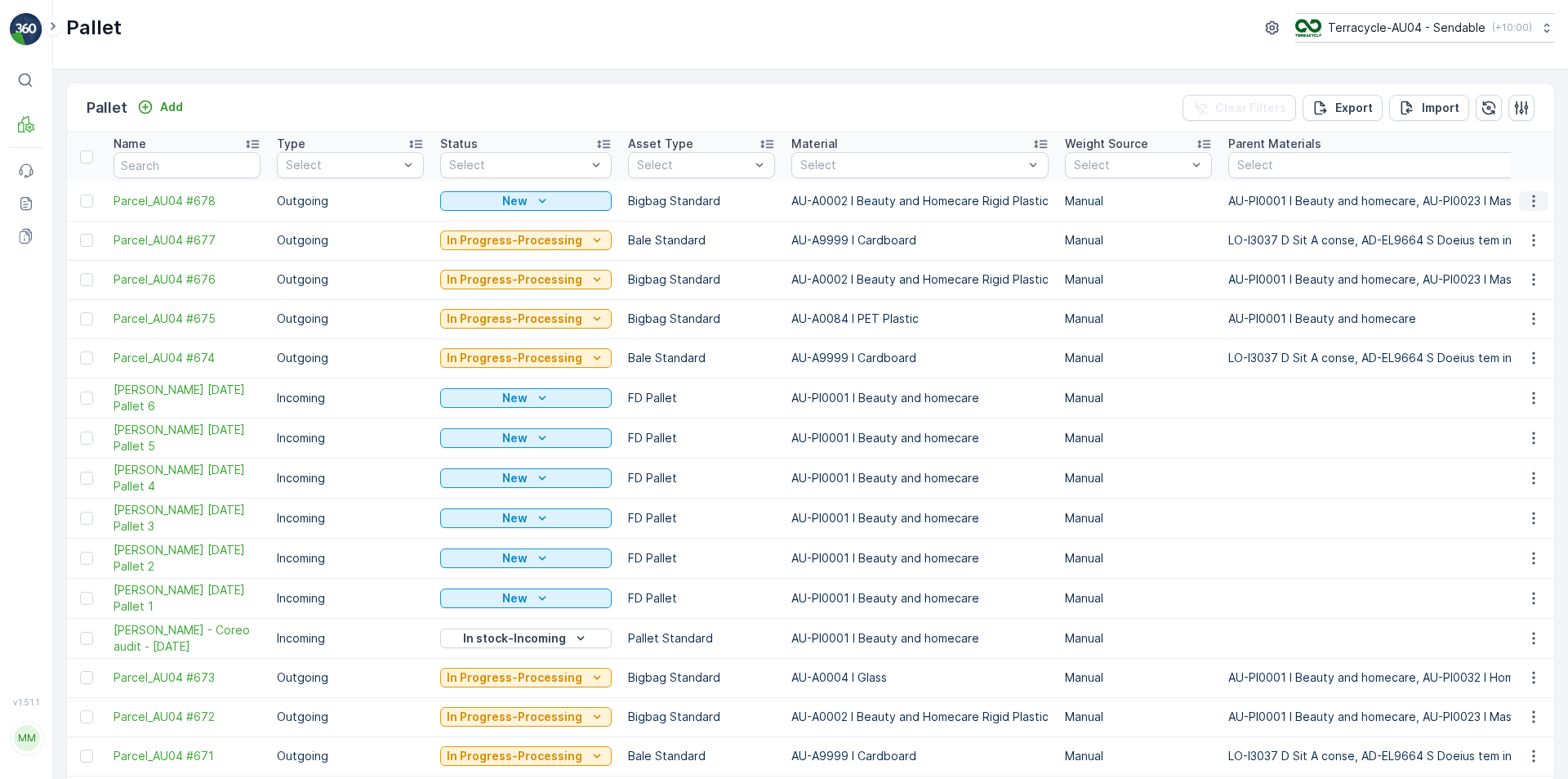
click at [1531, 199] on icon "button" at bounding box center [1534, 200] width 17 height 17
click at [1516, 248] on span "Edit Pallet" at bounding box center [1494, 248] width 55 height 17
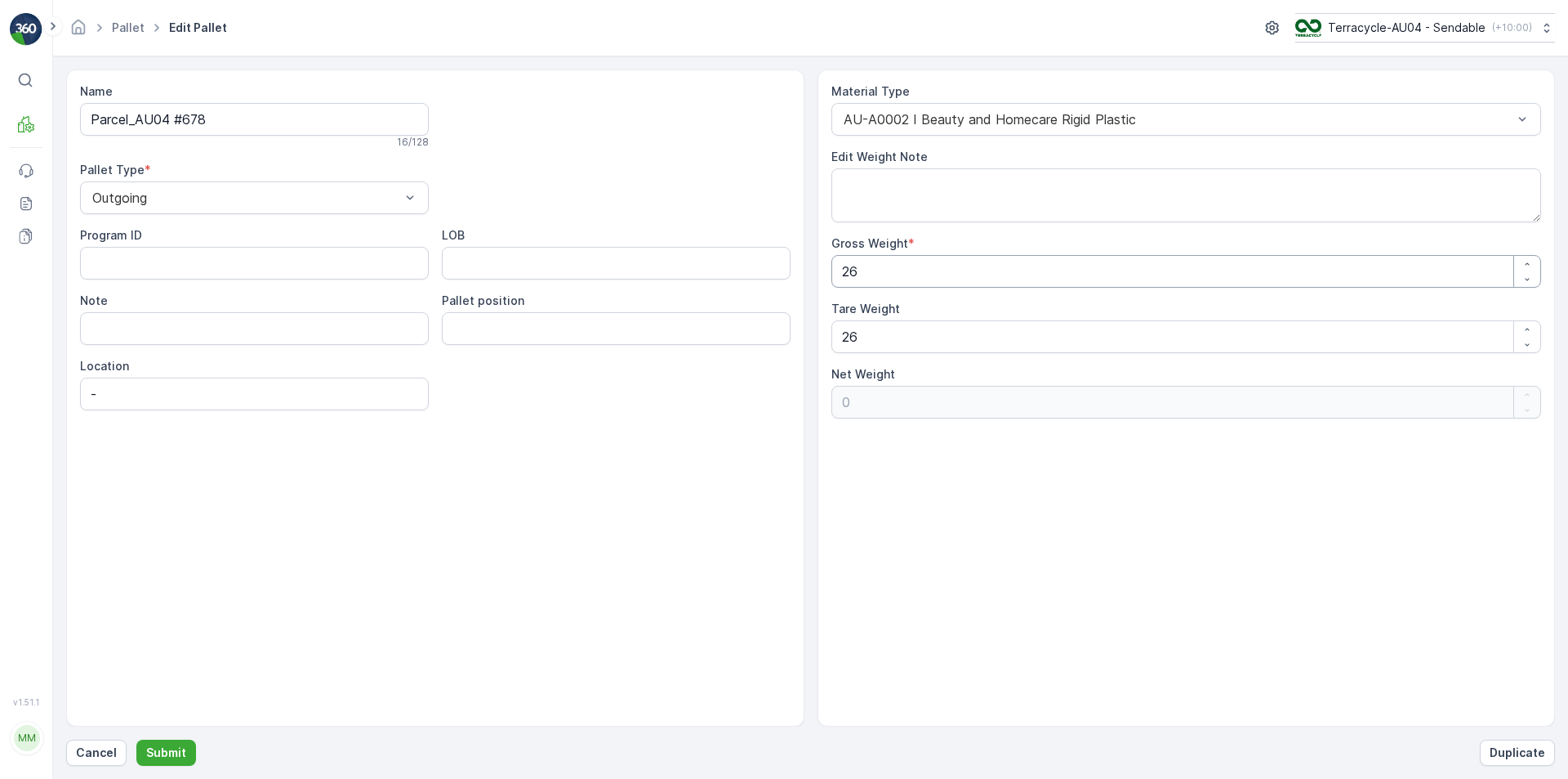
drag, startPoint x: 900, startPoint y: 279, endPoint x: 158, endPoint y: 353, distance: 745.7
click at [158, 353] on div "Name Parcel_AU04 #678 16 / 128 Pallet Type * Outgoing Program ID LOB Note Palle…" at bounding box center [811, 398] width 1489 height 657
type Weight "3"
type Weight "-23"
type Weight "30"
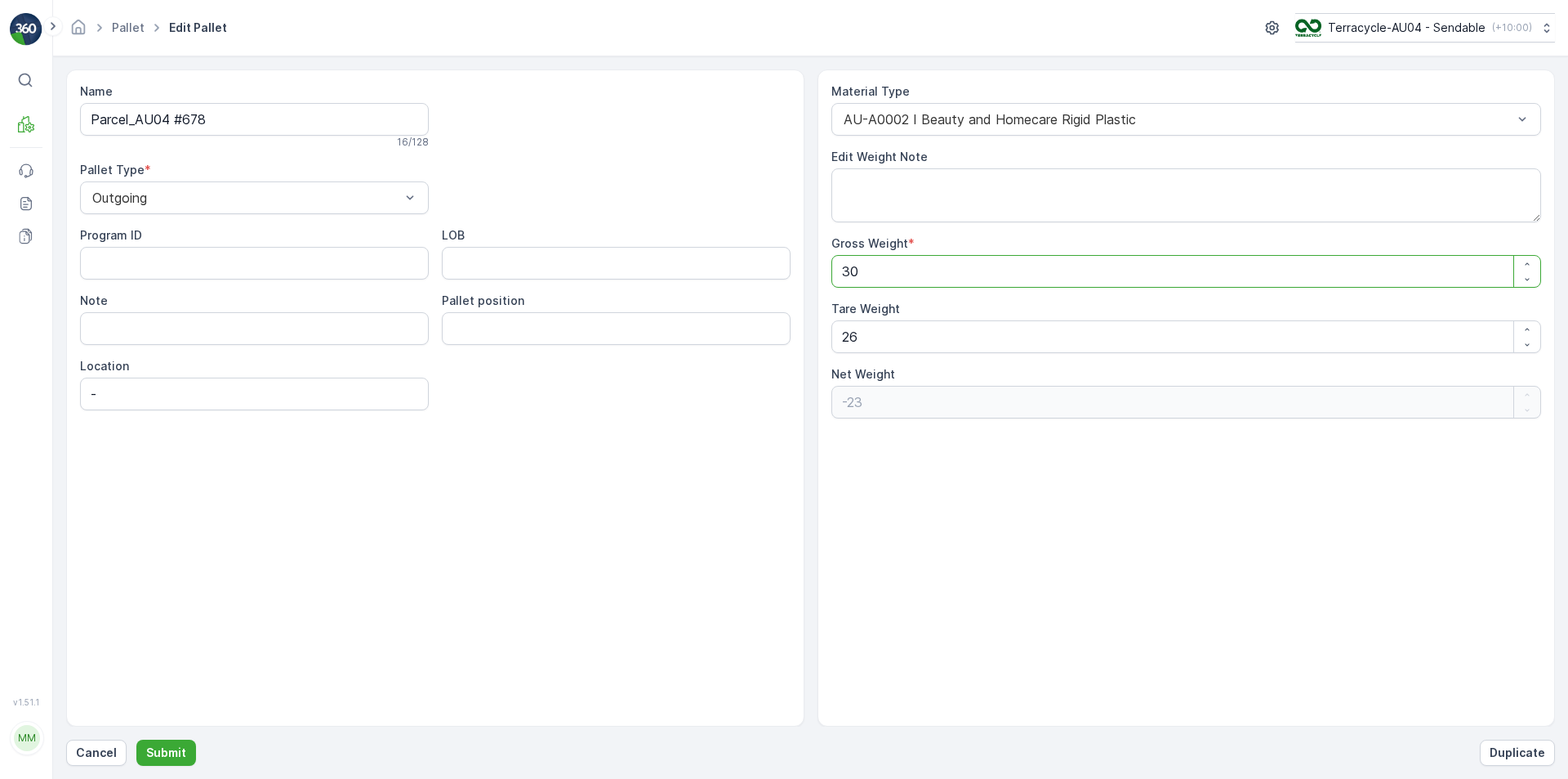
type Weight "4"
type Weight "3"
type Weight "-23"
type Weight "0"
type Weight "2"
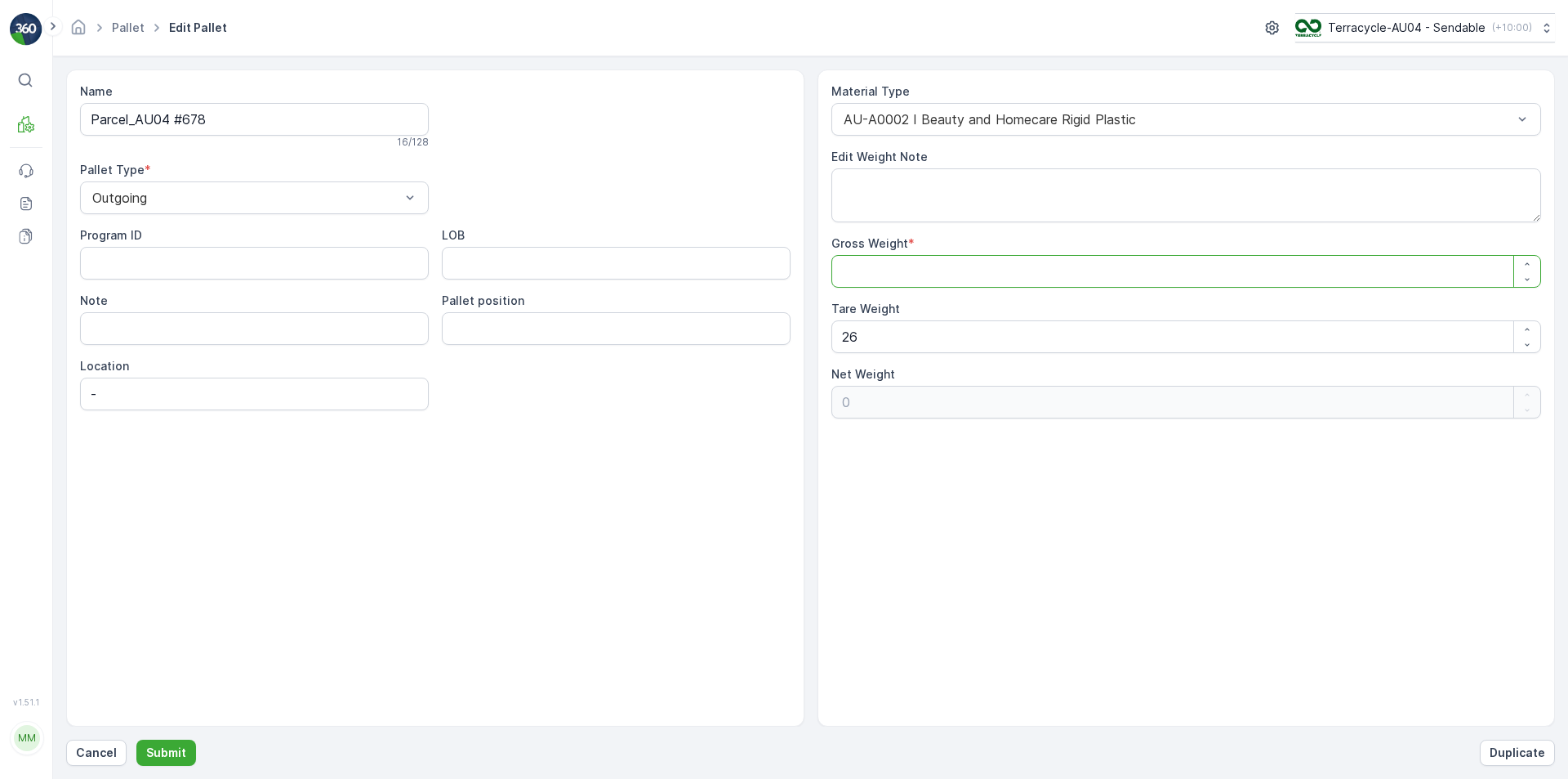
type Weight "-24"
type Weight "20"
type Weight "-6"
type Weight "20"
drag, startPoint x: 948, startPoint y: 346, endPoint x: 305, endPoint y: 373, distance: 643.6
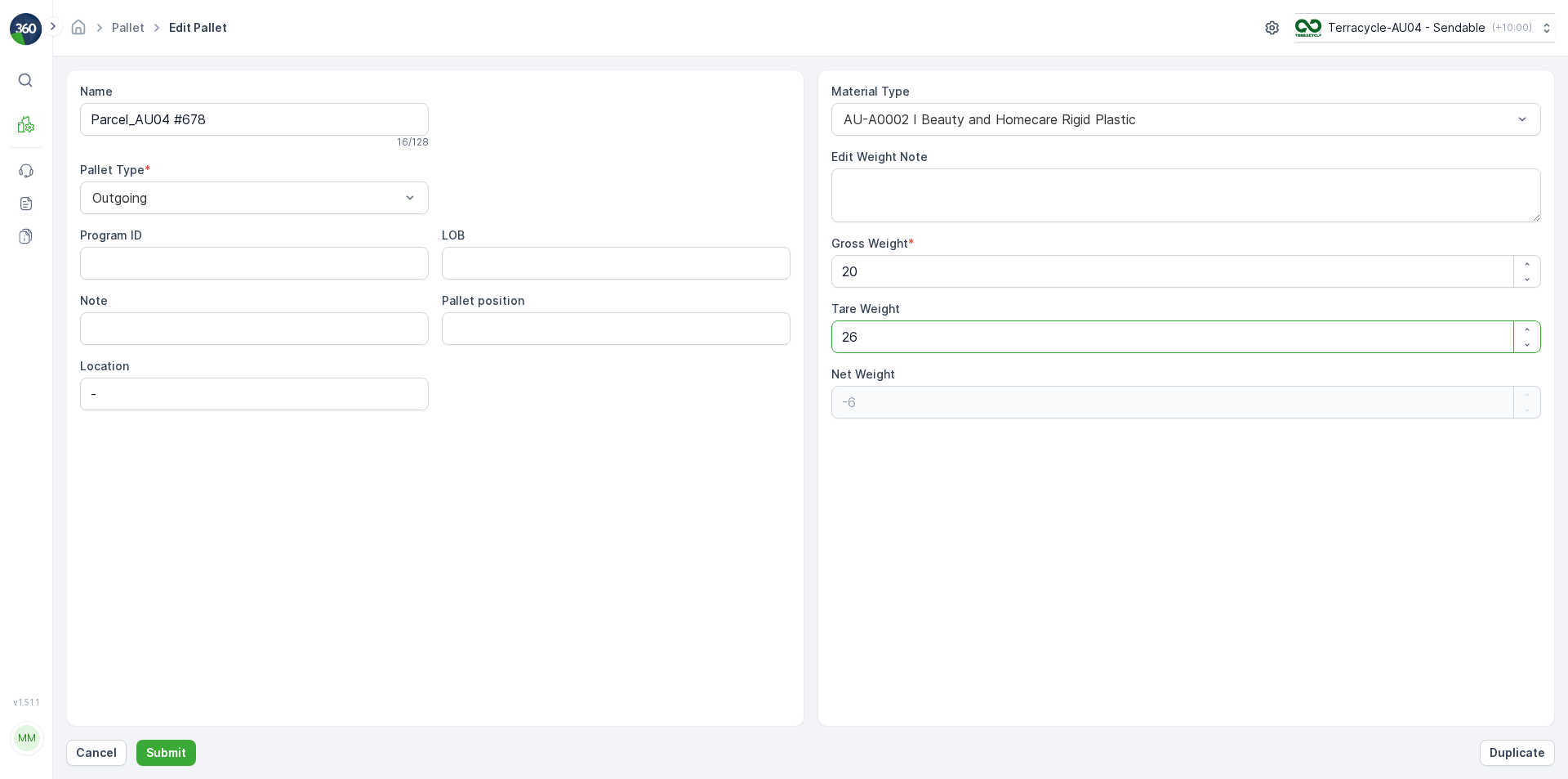
click at [320, 364] on div "Name Parcel_AU04 #678 16 / 128 Pallet Type * Outgoing Program ID LOB Note Palle…" at bounding box center [811, 398] width 1489 height 657
type Weight "2"
type Weight "18"
type Weight "20"
type Weight "0"
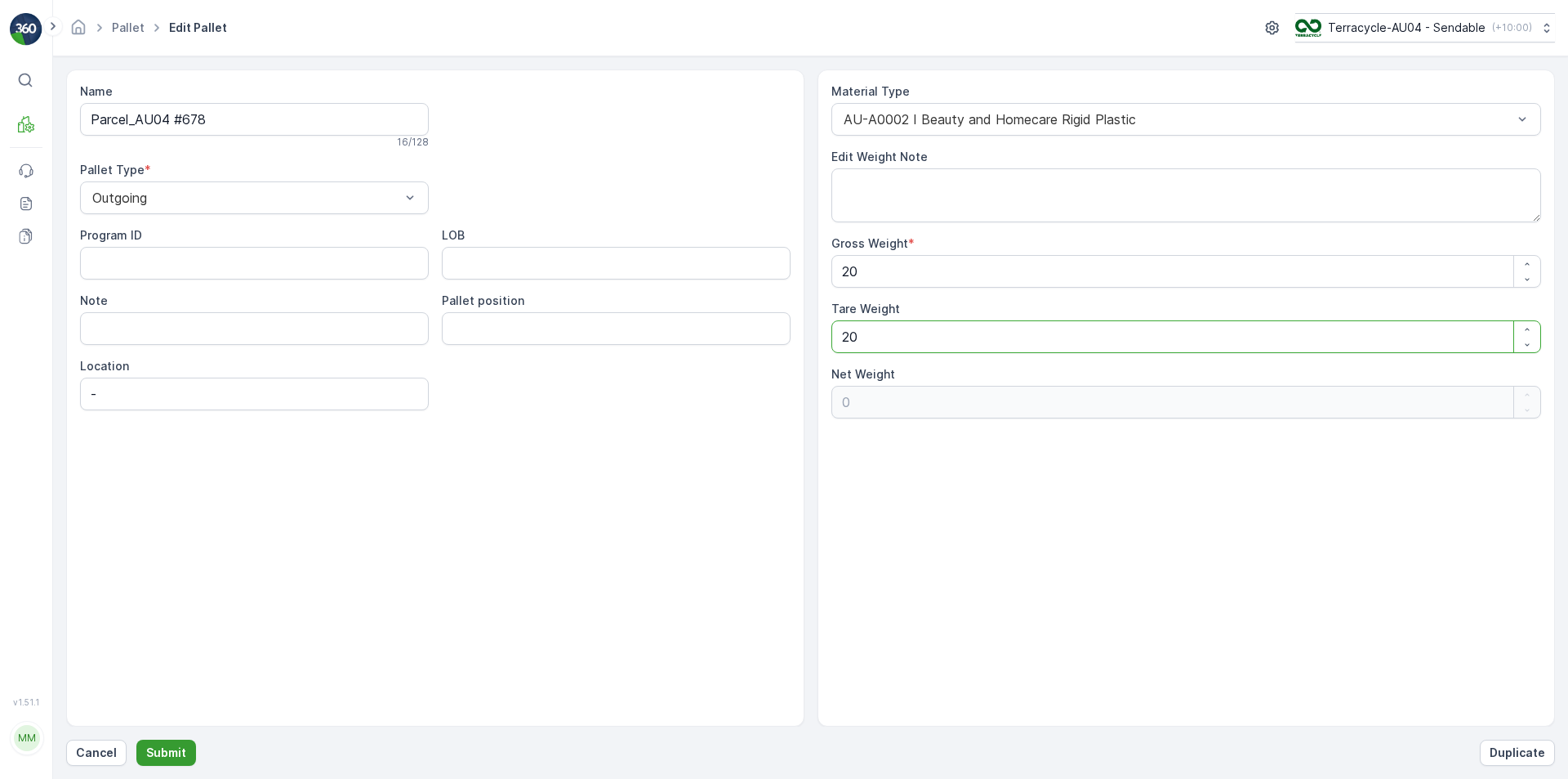
type Weight "20"
click at [181, 746] on p "Submit" at bounding box center [165, 752] width 40 height 17
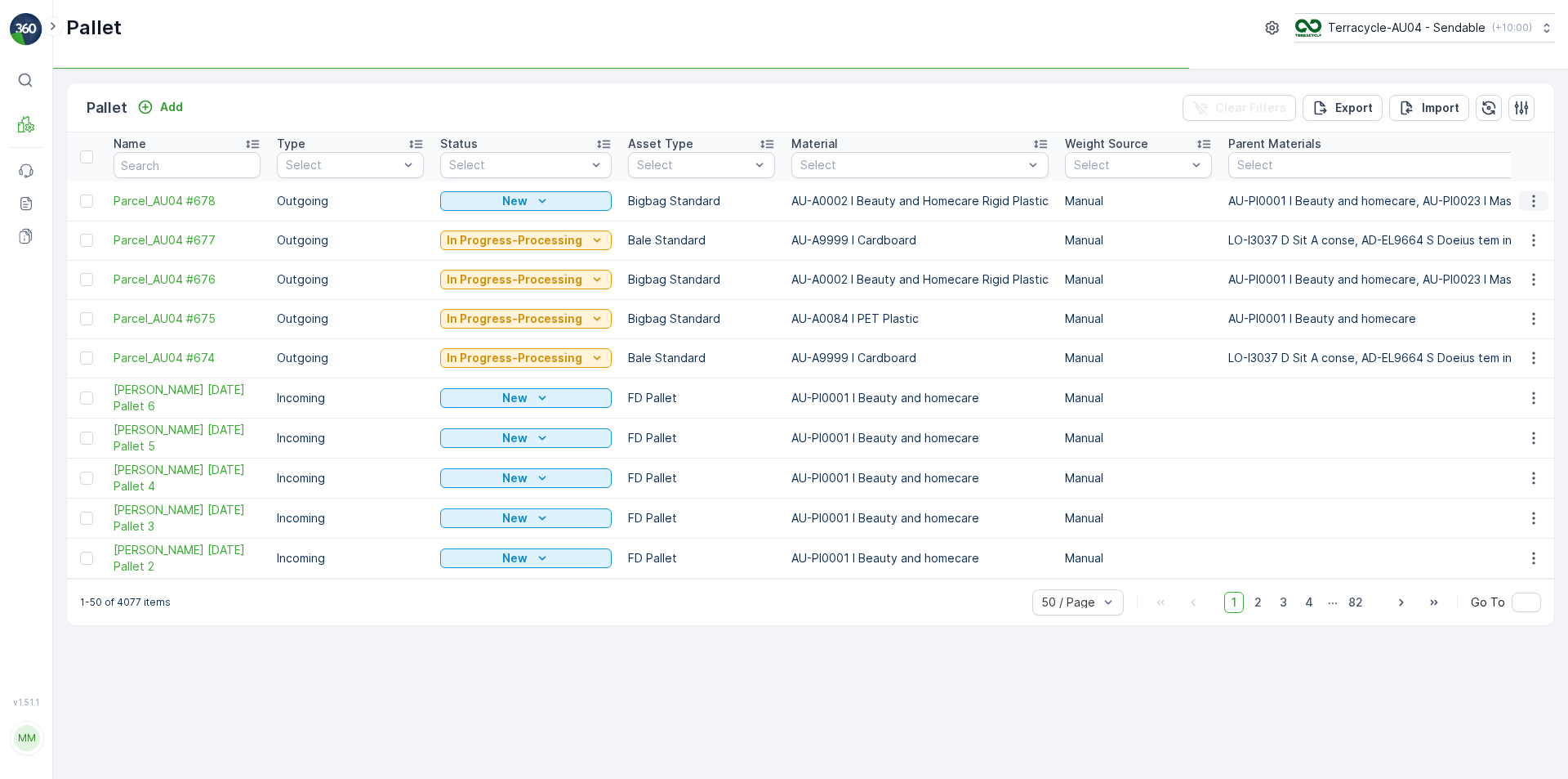
click at [1540, 195] on icon "button" at bounding box center [1534, 200] width 17 height 17
click at [1508, 315] on span "Print QR" at bounding box center [1489, 317] width 45 height 17
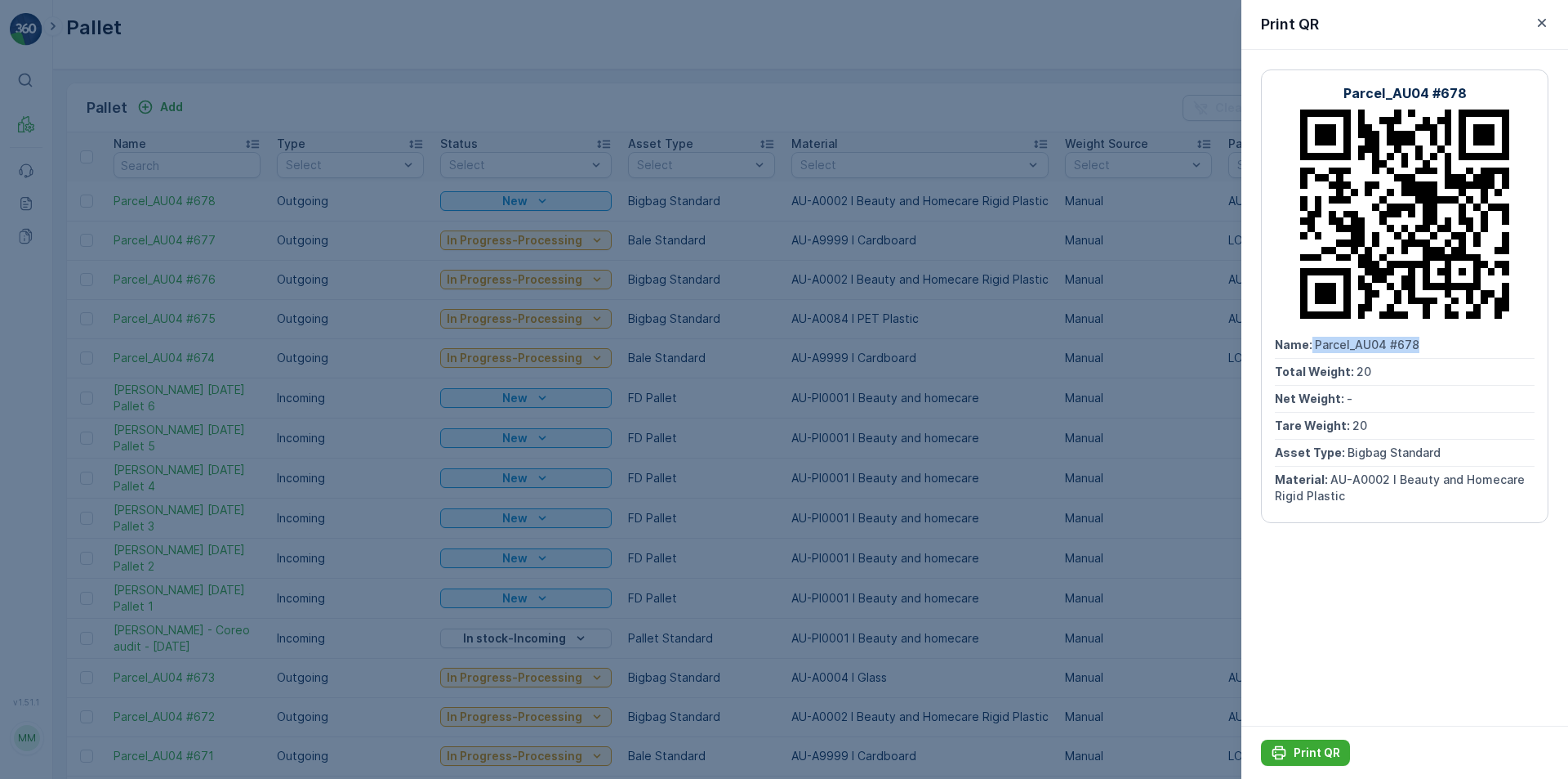
drag, startPoint x: 1310, startPoint y: 344, endPoint x: 1440, endPoint y: 330, distance: 130.8
click at [1440, 330] on div "Parcel_AU04 #678 Name : Parcel_AU04 #678 Total Weight : 20 Net Weight : - Tare …" at bounding box center [1405, 296] width 288 height 453
copy div "Parcel_AU04 #678"
click at [1312, 753] on p "Print QR" at bounding box center [1317, 752] width 47 height 17
click at [1541, 22] on icon "button" at bounding box center [1542, 22] width 8 height 8
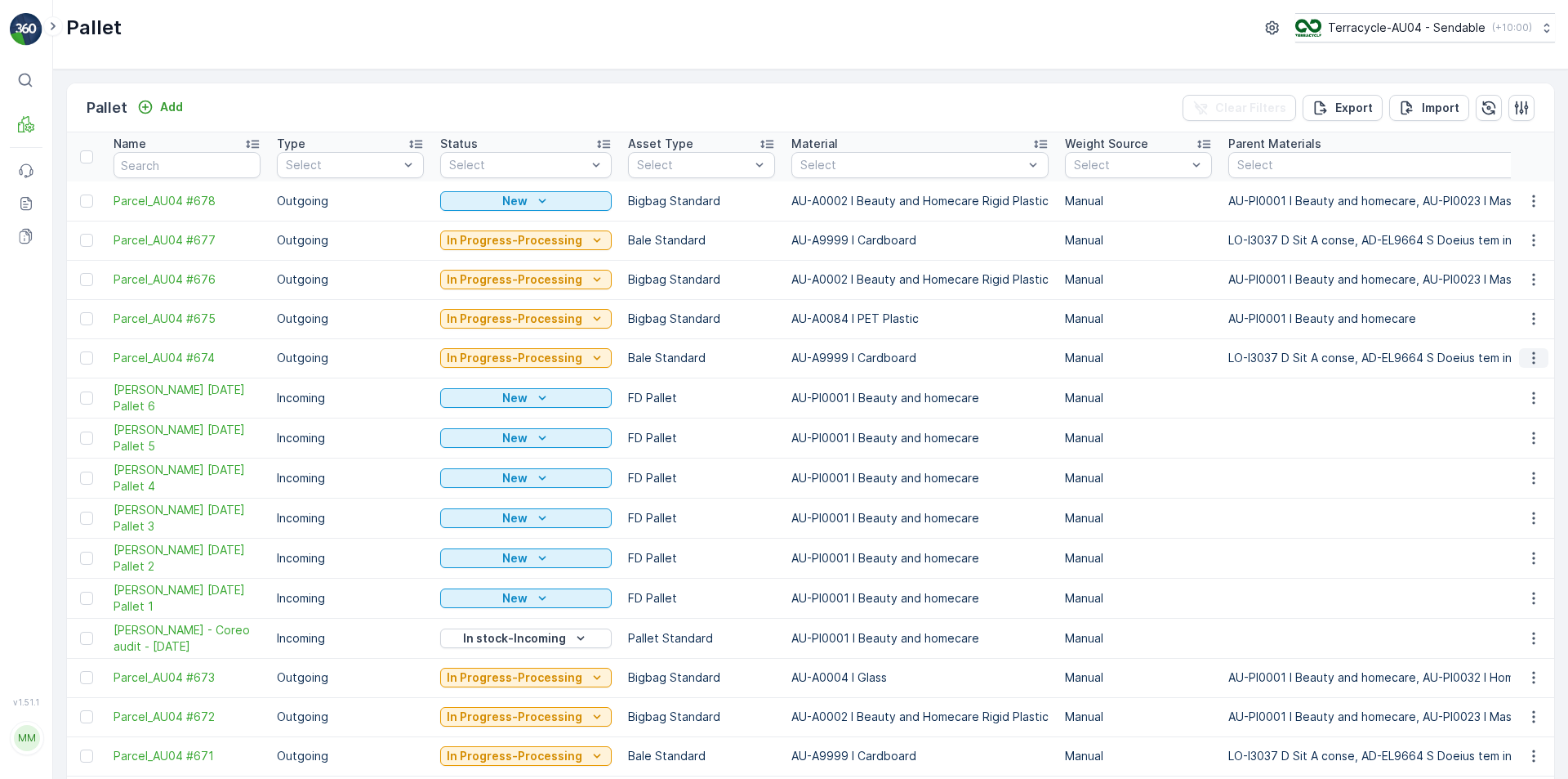
click at [1529, 355] on icon "button" at bounding box center [1534, 358] width 17 height 17
click at [1505, 401] on span "Edit Pallet" at bounding box center [1494, 405] width 55 height 17
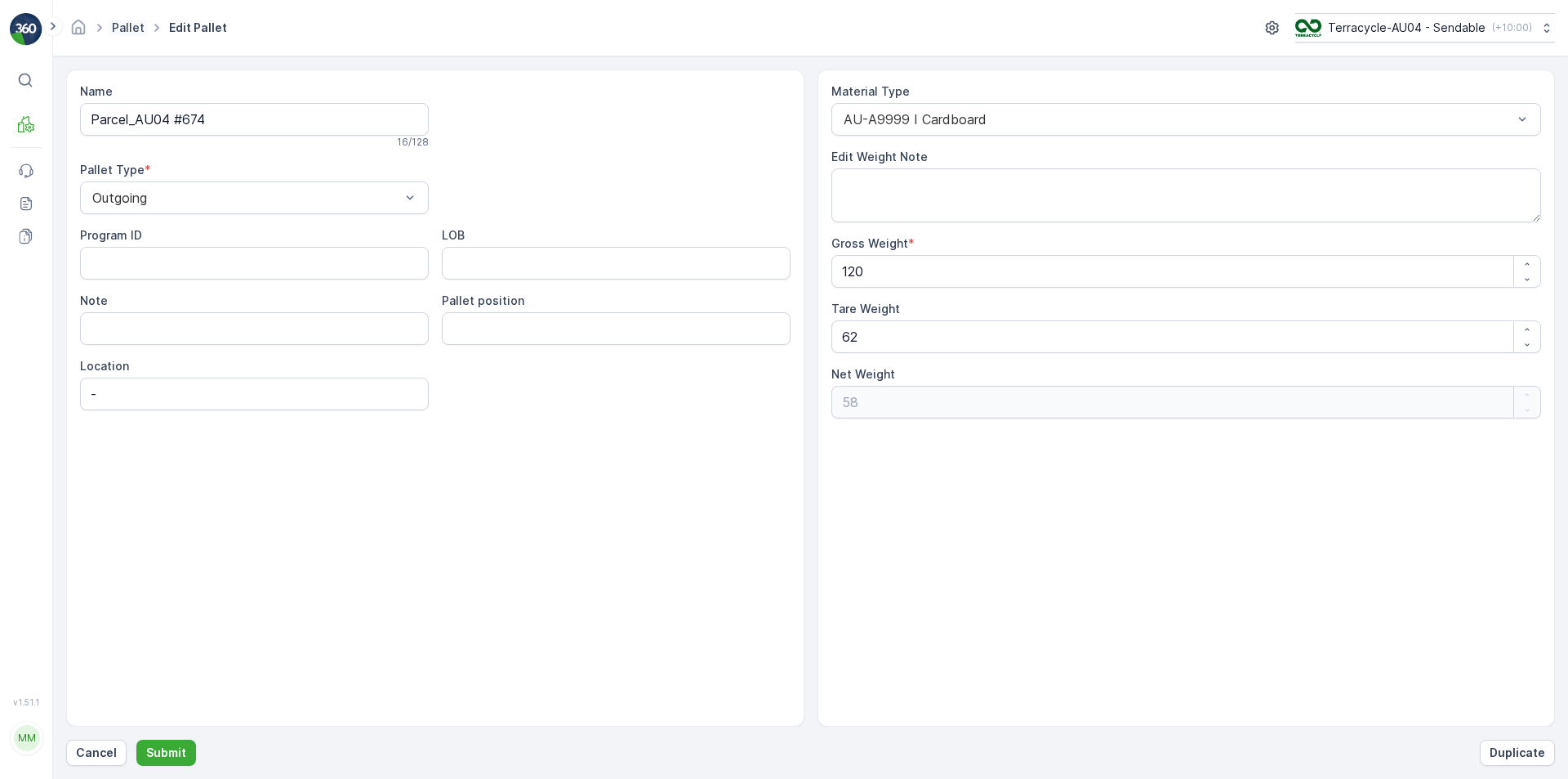
click at [122, 20] on link "Pallet" at bounding box center [128, 27] width 33 height 14
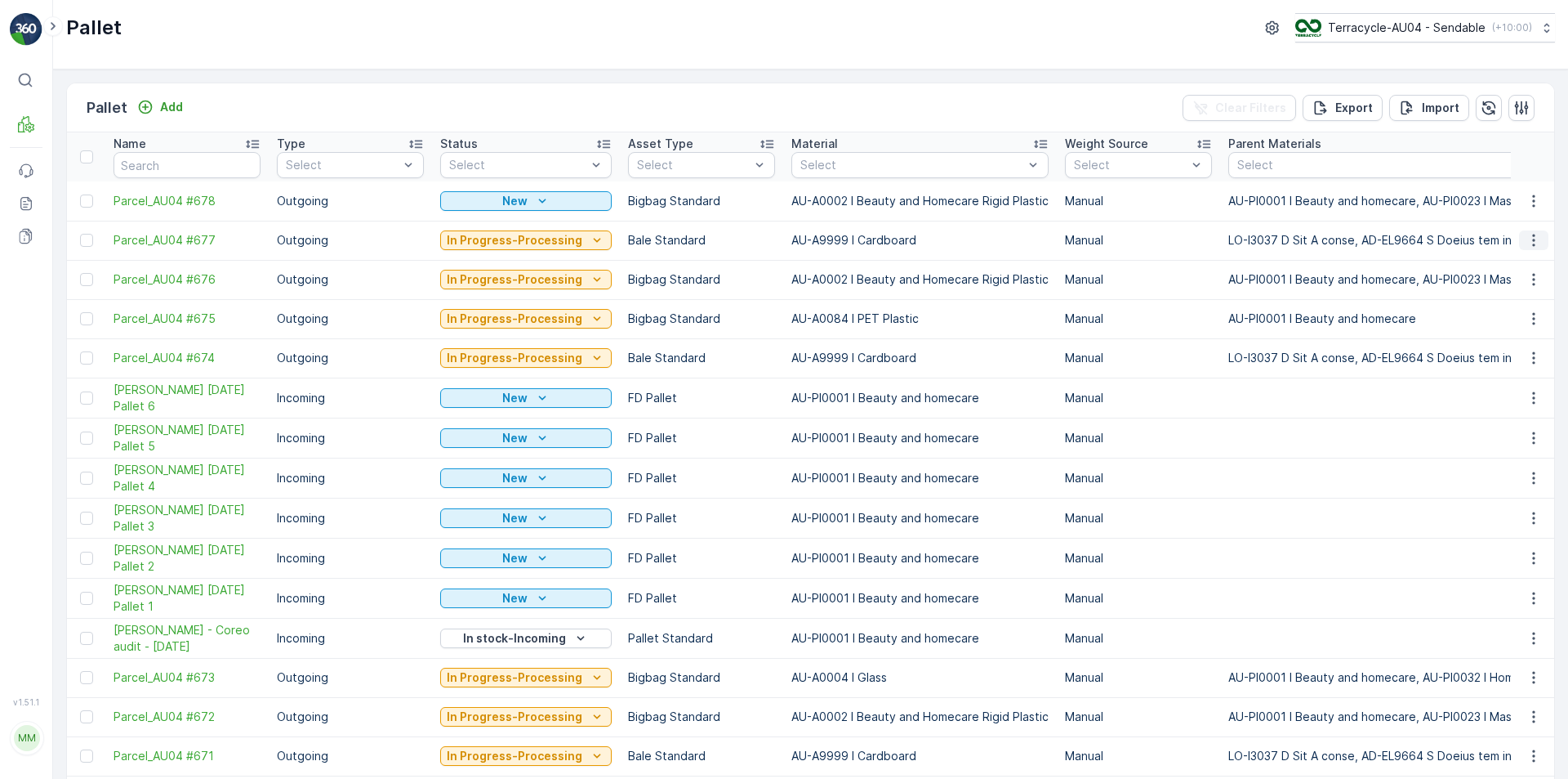
click at [1539, 243] on button "button" at bounding box center [1534, 240] width 29 height 19
click at [1504, 293] on span "Edit Pallet" at bounding box center [1494, 287] width 55 height 17
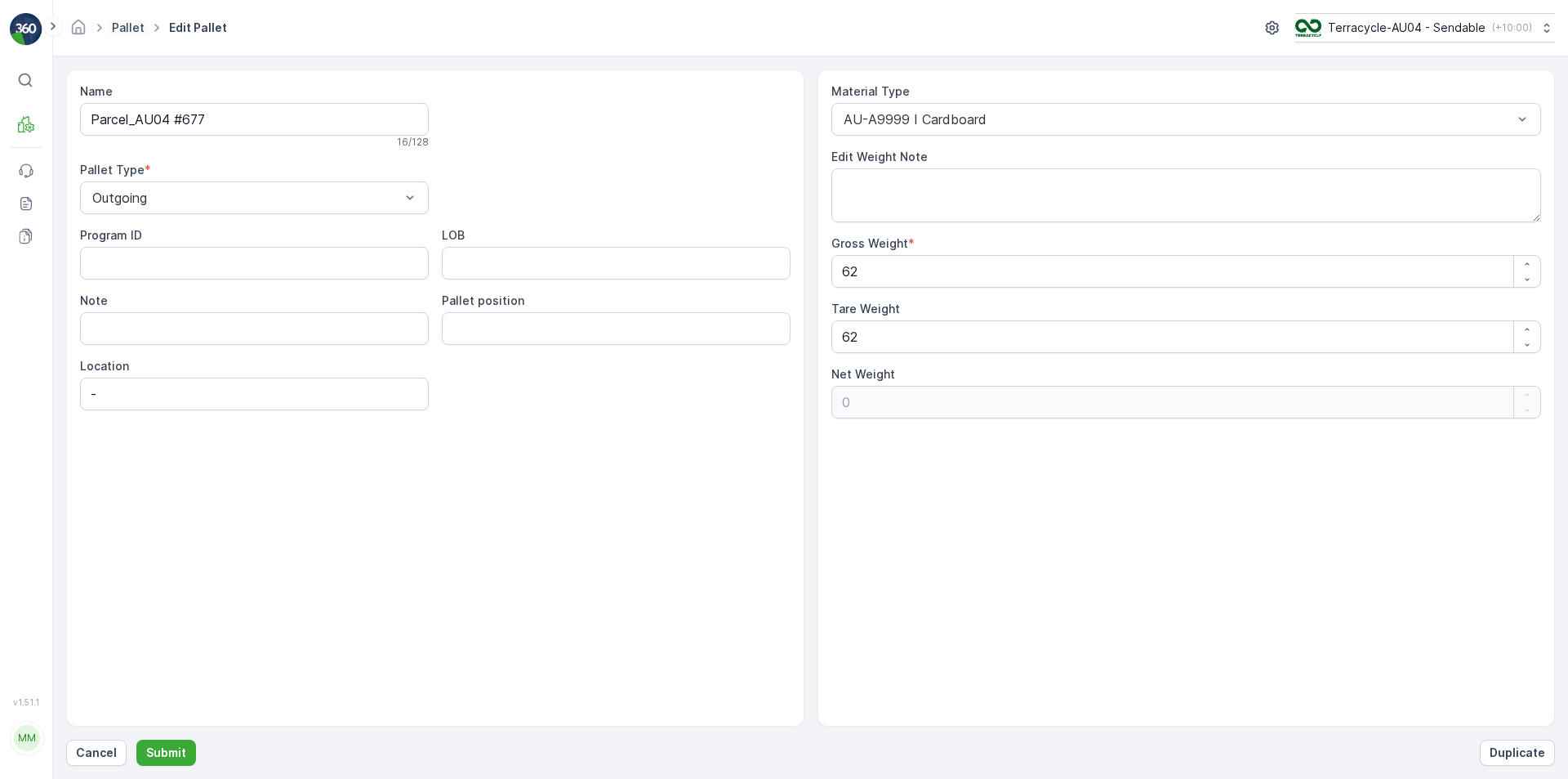
click at [120, 24] on link "Pallet" at bounding box center [128, 27] width 33 height 14
